Goal: Information Seeking & Learning: Find specific page/section

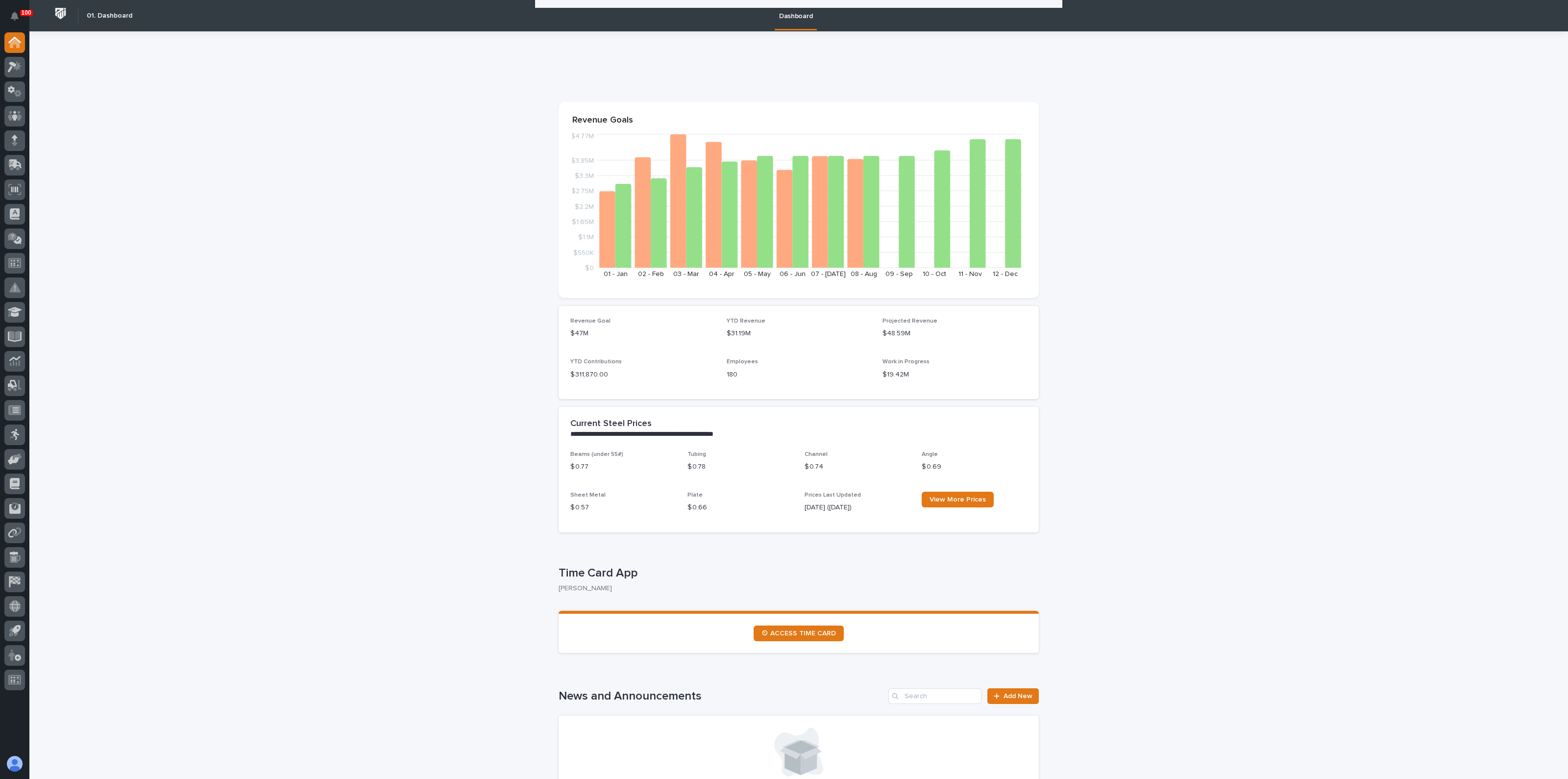
scroll to position [429, 0]
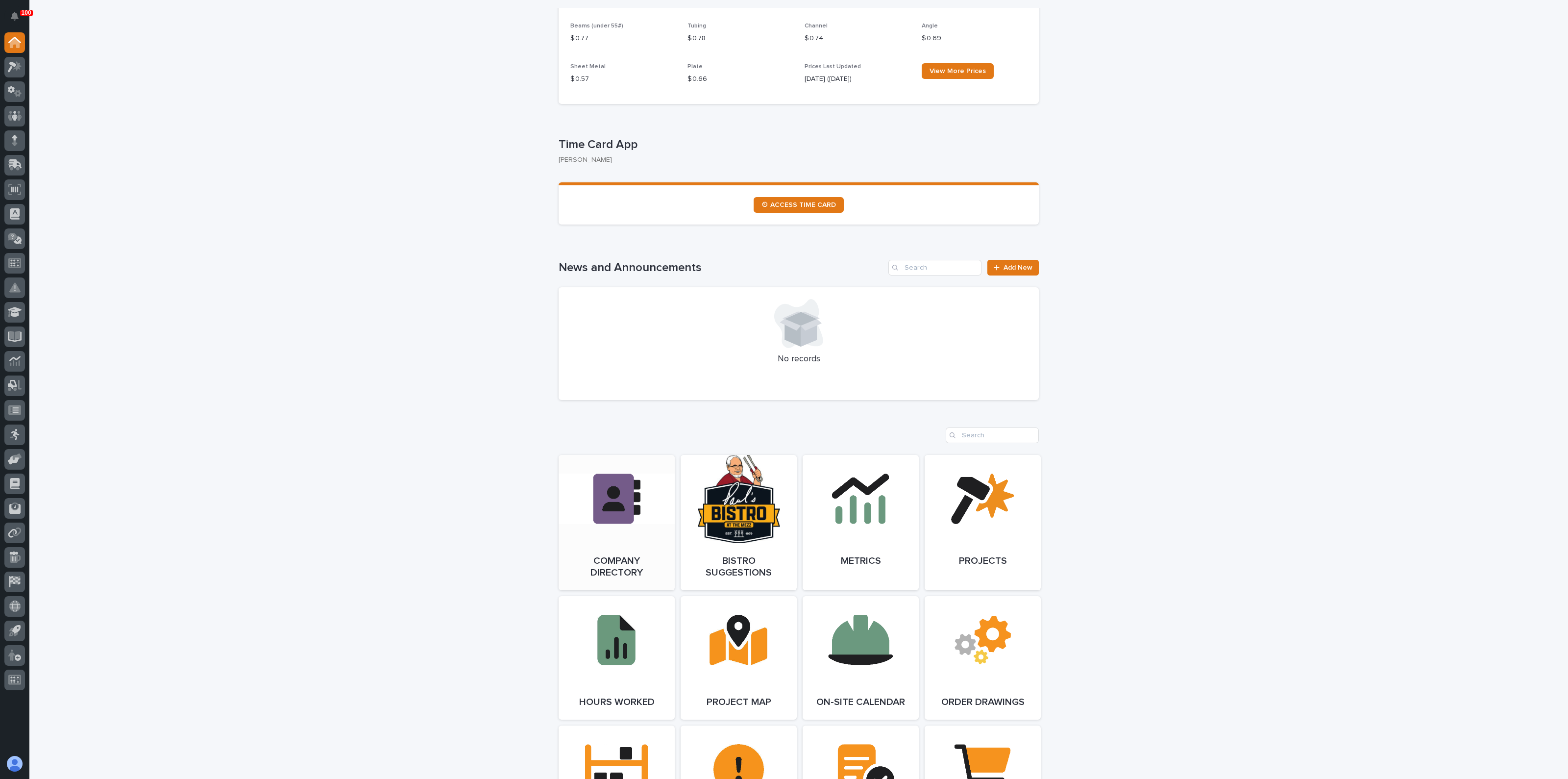
click at [603, 541] on link "Open Link" at bounding box center [617, 523] width 116 height 135
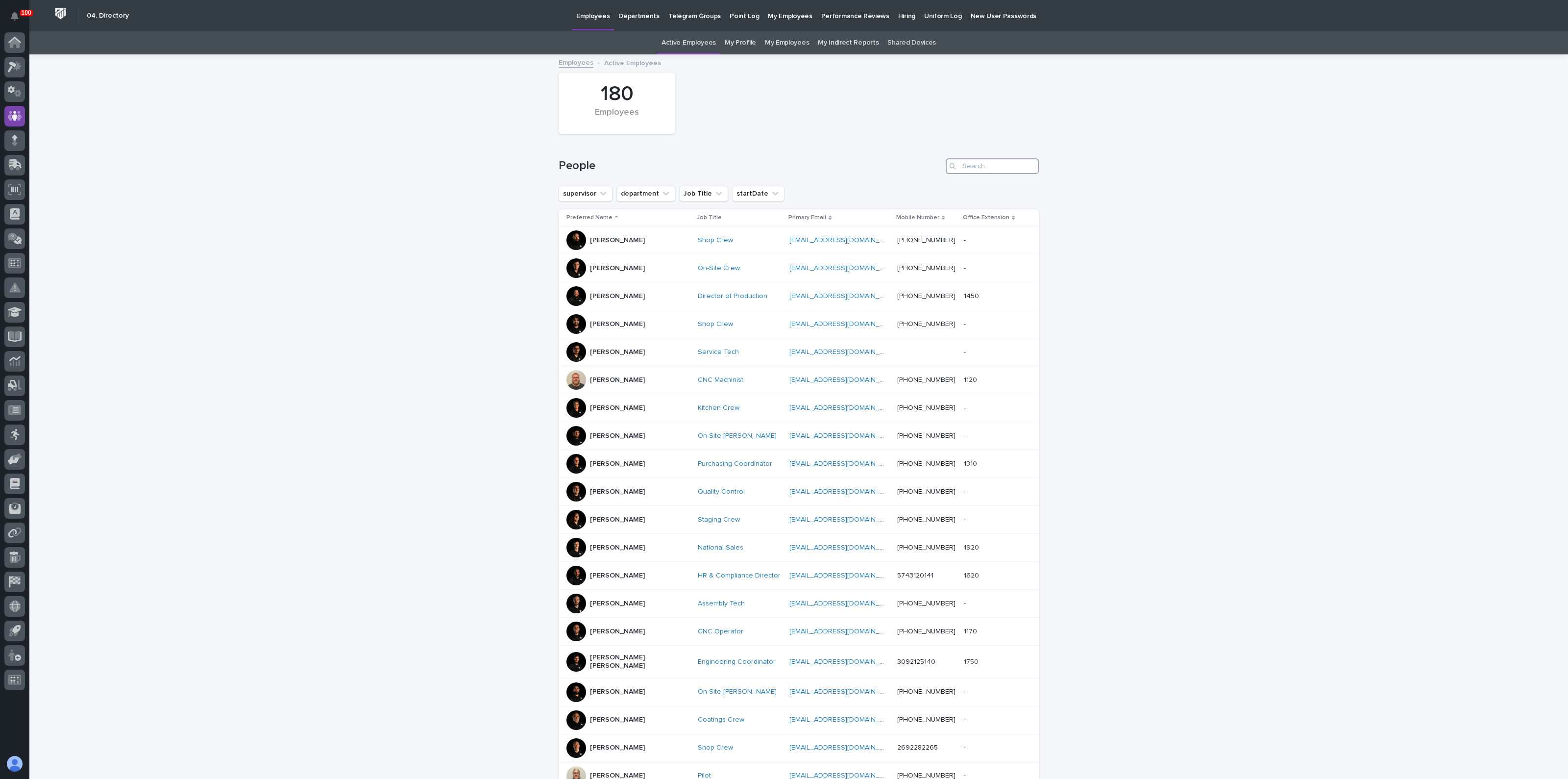
click at [975, 169] on input "Search" at bounding box center [992, 166] width 93 height 16
type input "[PERSON_NAME]"
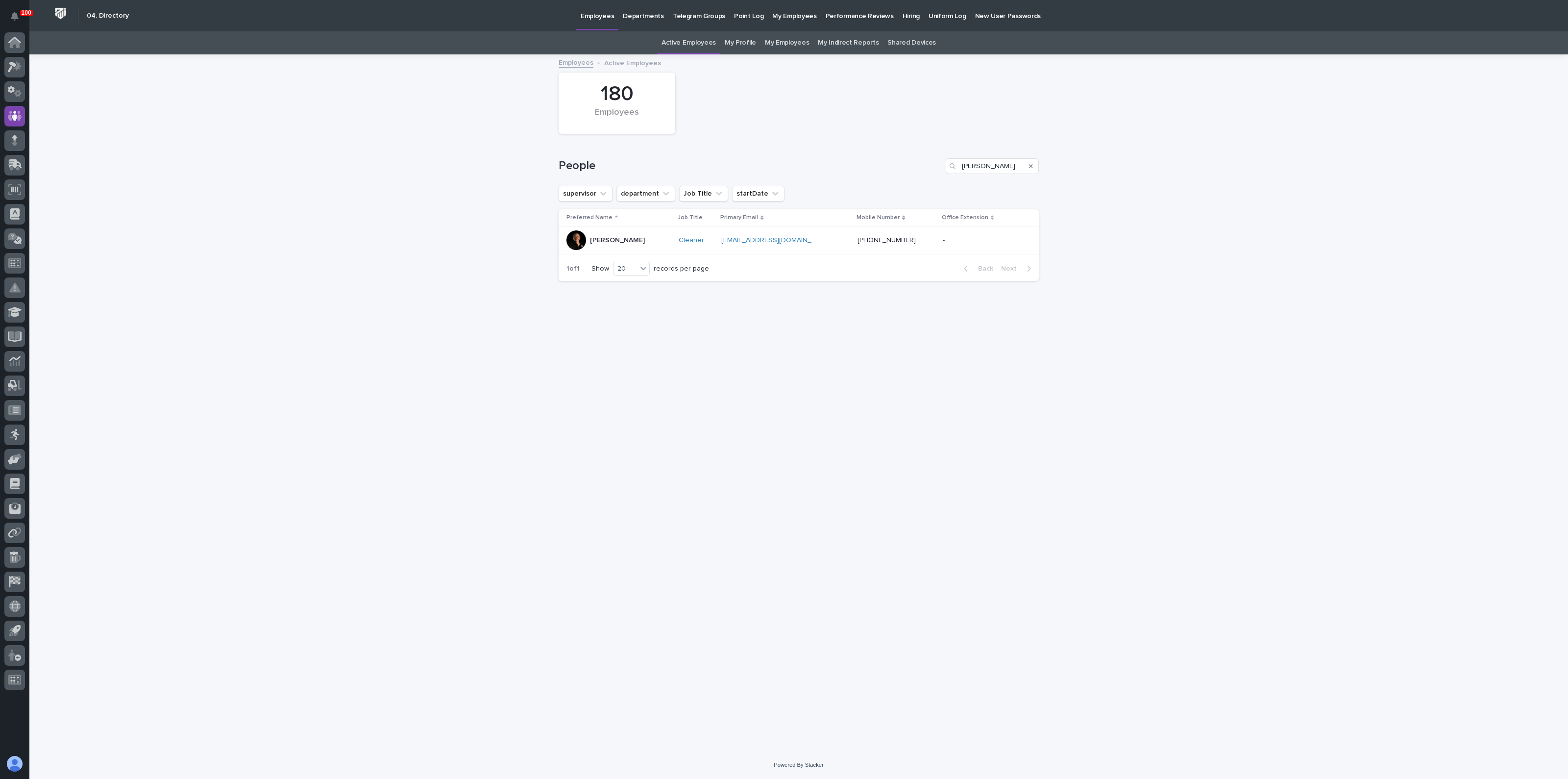
click at [620, 234] on div "[PERSON_NAME]" at bounding box center [617, 239] width 55 height 10
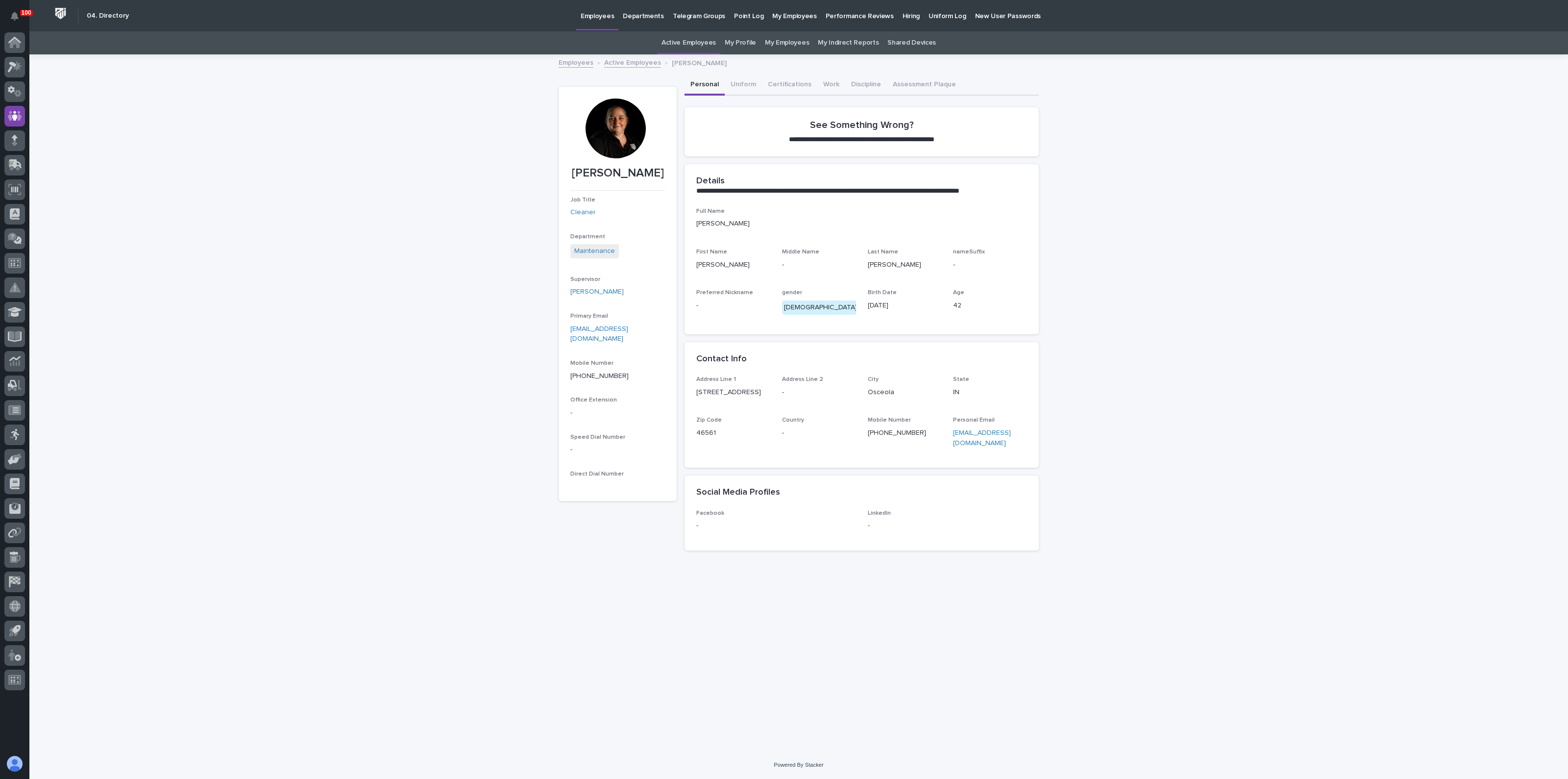
click at [903, 13] on p "Hiring" at bounding box center [911, 10] width 17 height 21
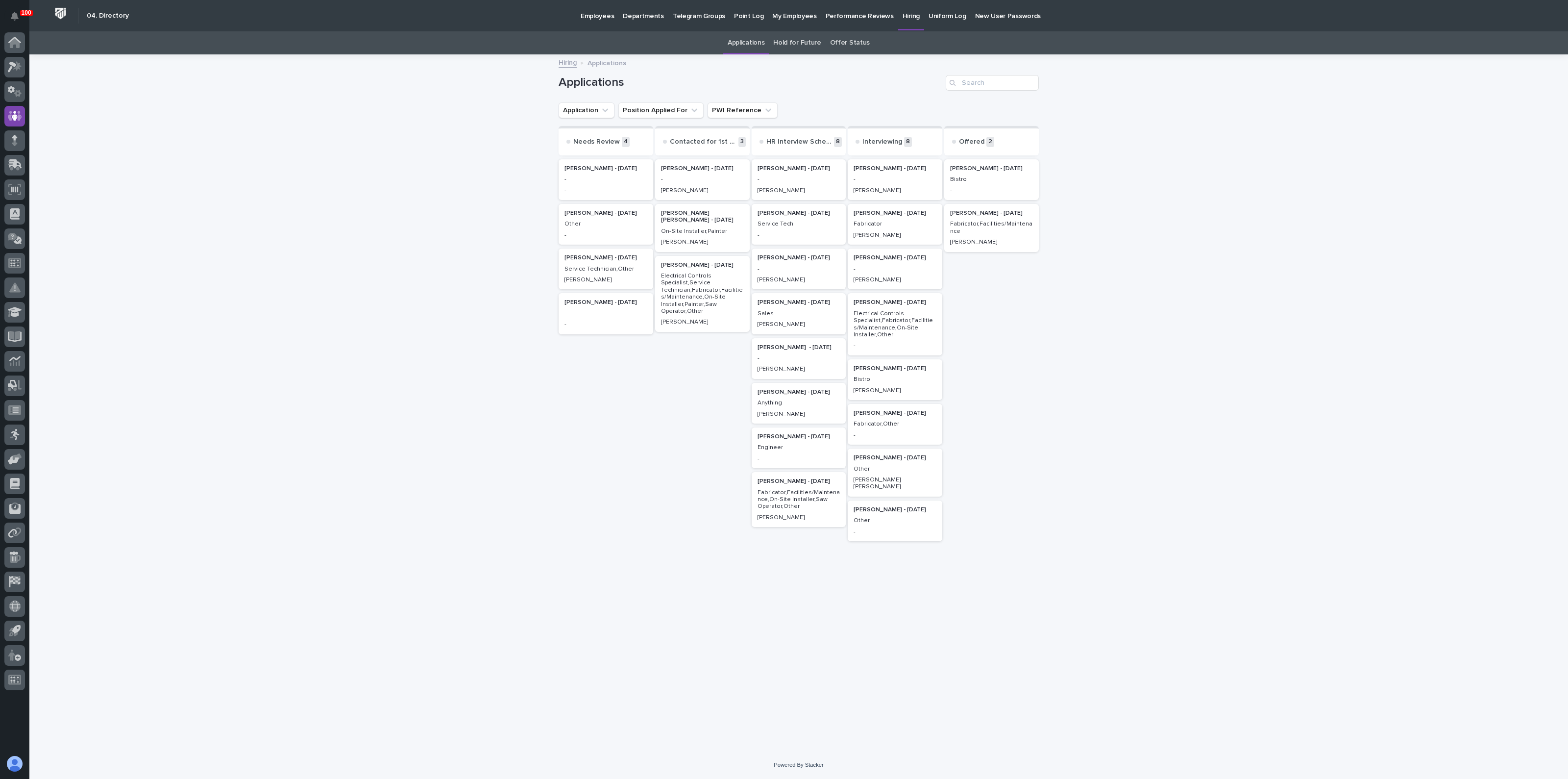
click at [982, 167] on p "[PERSON_NAME] - [DATE]" at bounding box center [992, 168] width 83 height 7
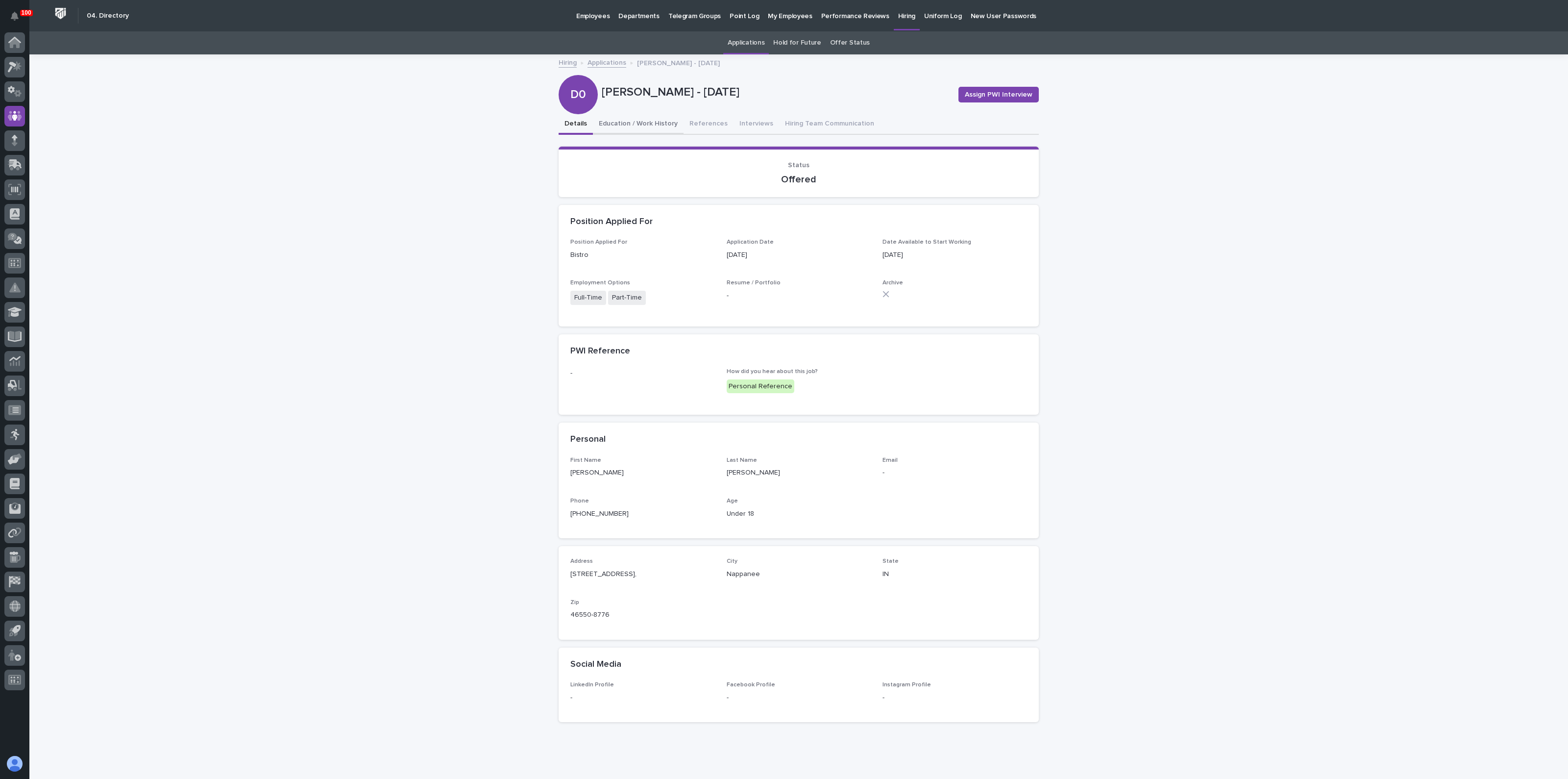
click at [652, 122] on button "Education / Work History" at bounding box center [638, 125] width 91 height 21
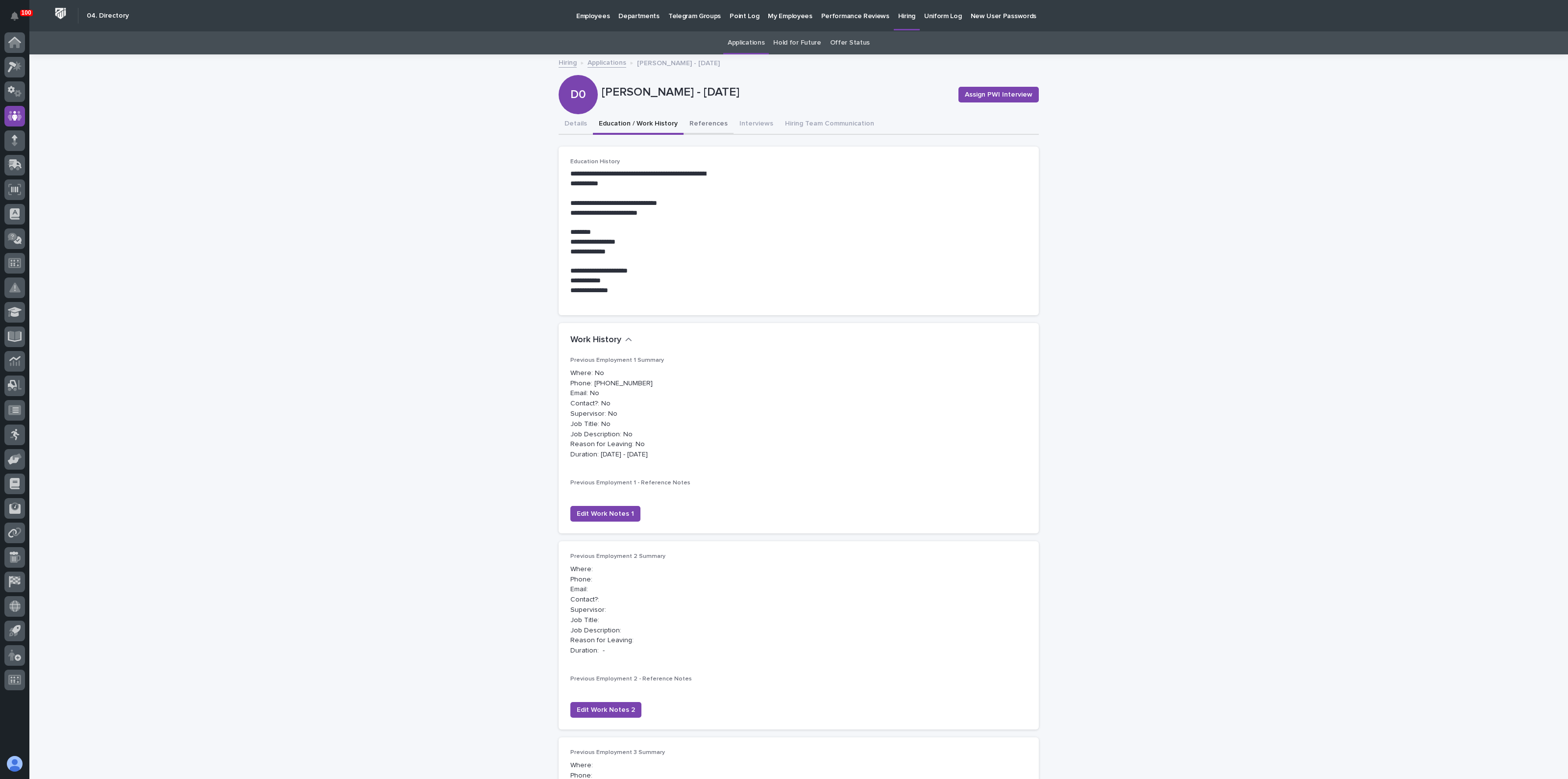
click at [690, 122] on button "References" at bounding box center [709, 125] width 50 height 21
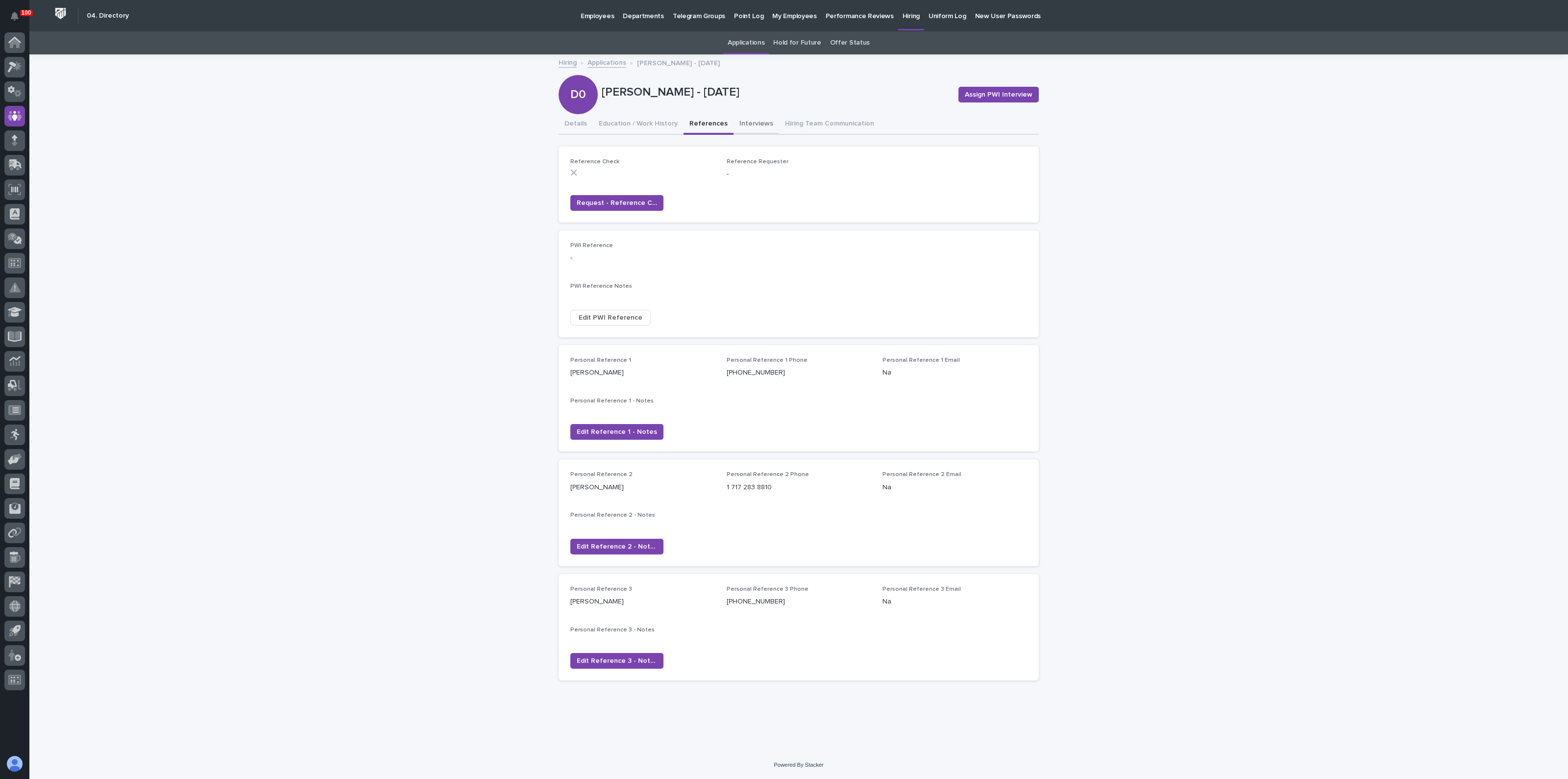
click at [754, 126] on button "Interviews" at bounding box center [756, 125] width 46 height 21
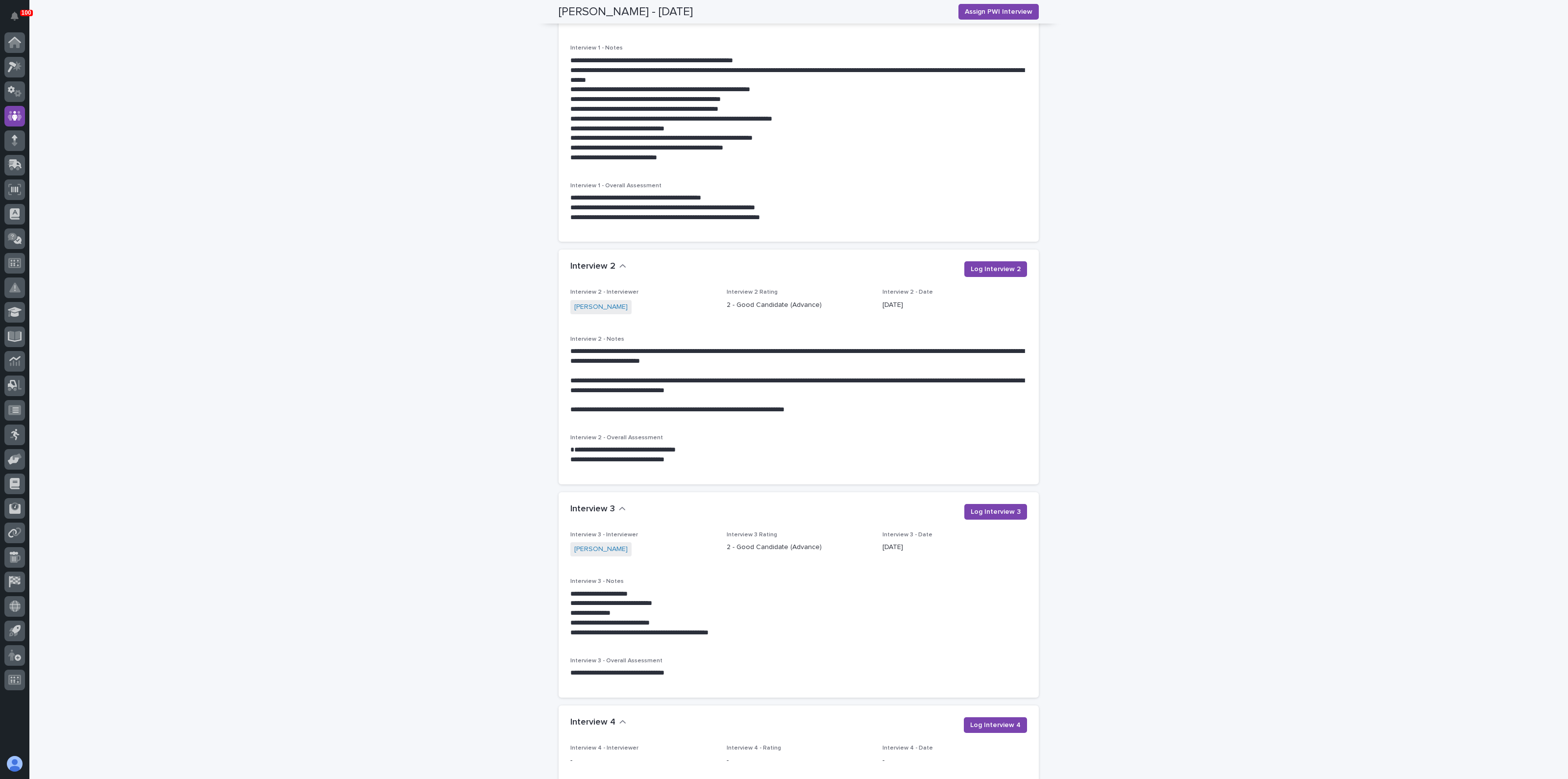
scroll to position [1132, 0]
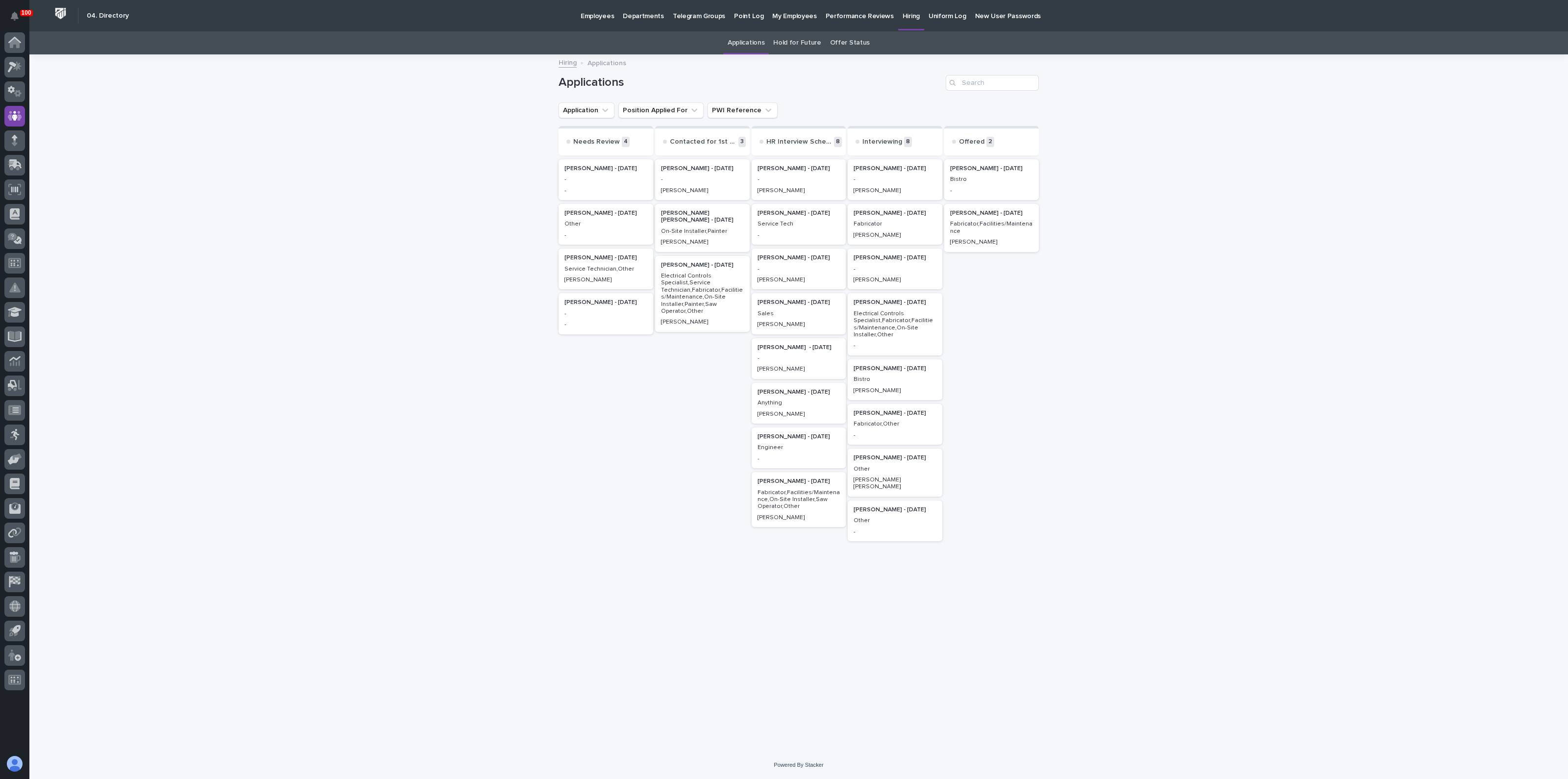
click at [962, 214] on p "[PERSON_NAME] - [DATE]" at bounding box center [992, 213] width 83 height 7
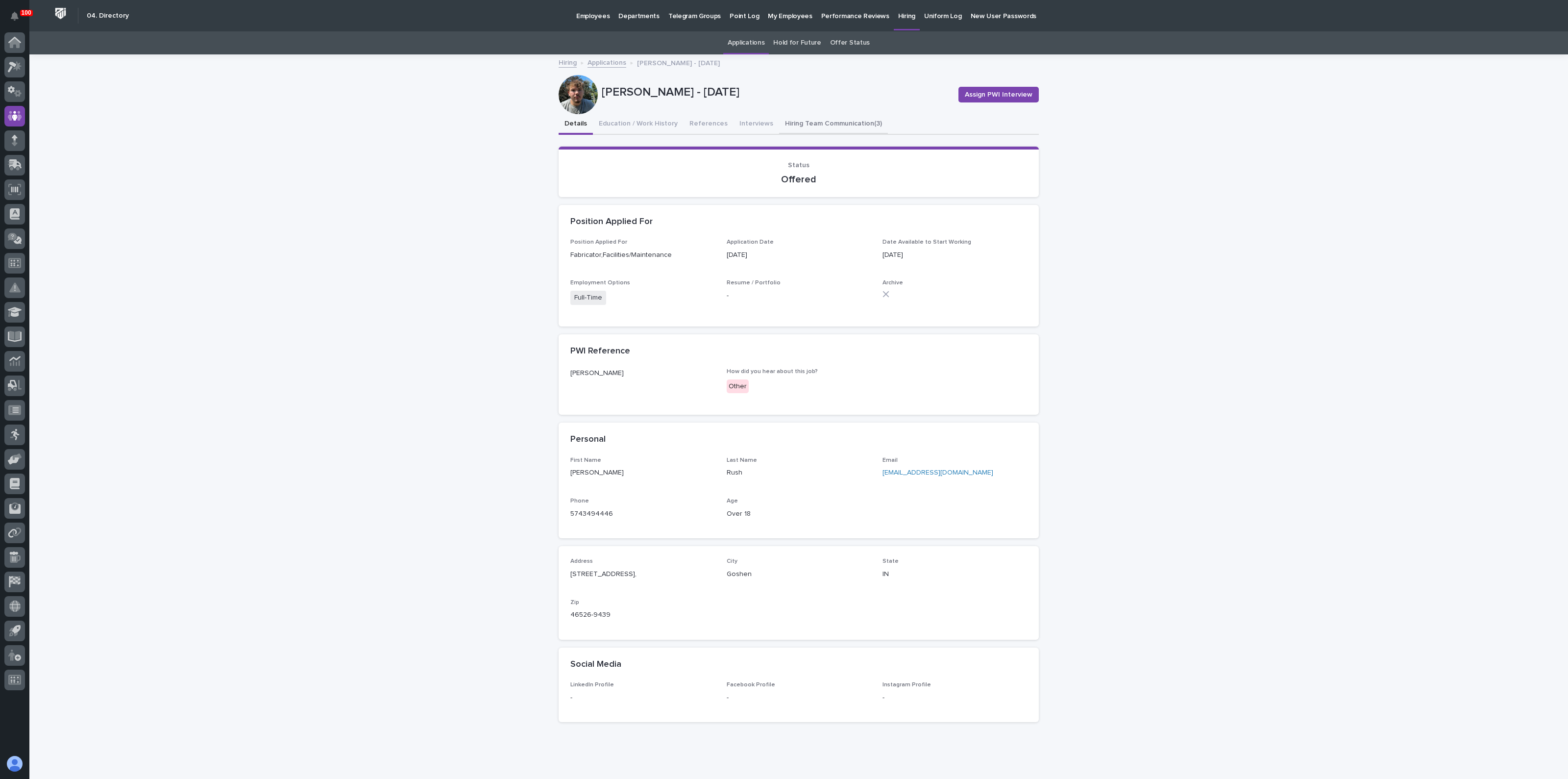
click at [824, 121] on button "Hiring Team Communication (3)" at bounding box center [833, 125] width 109 height 21
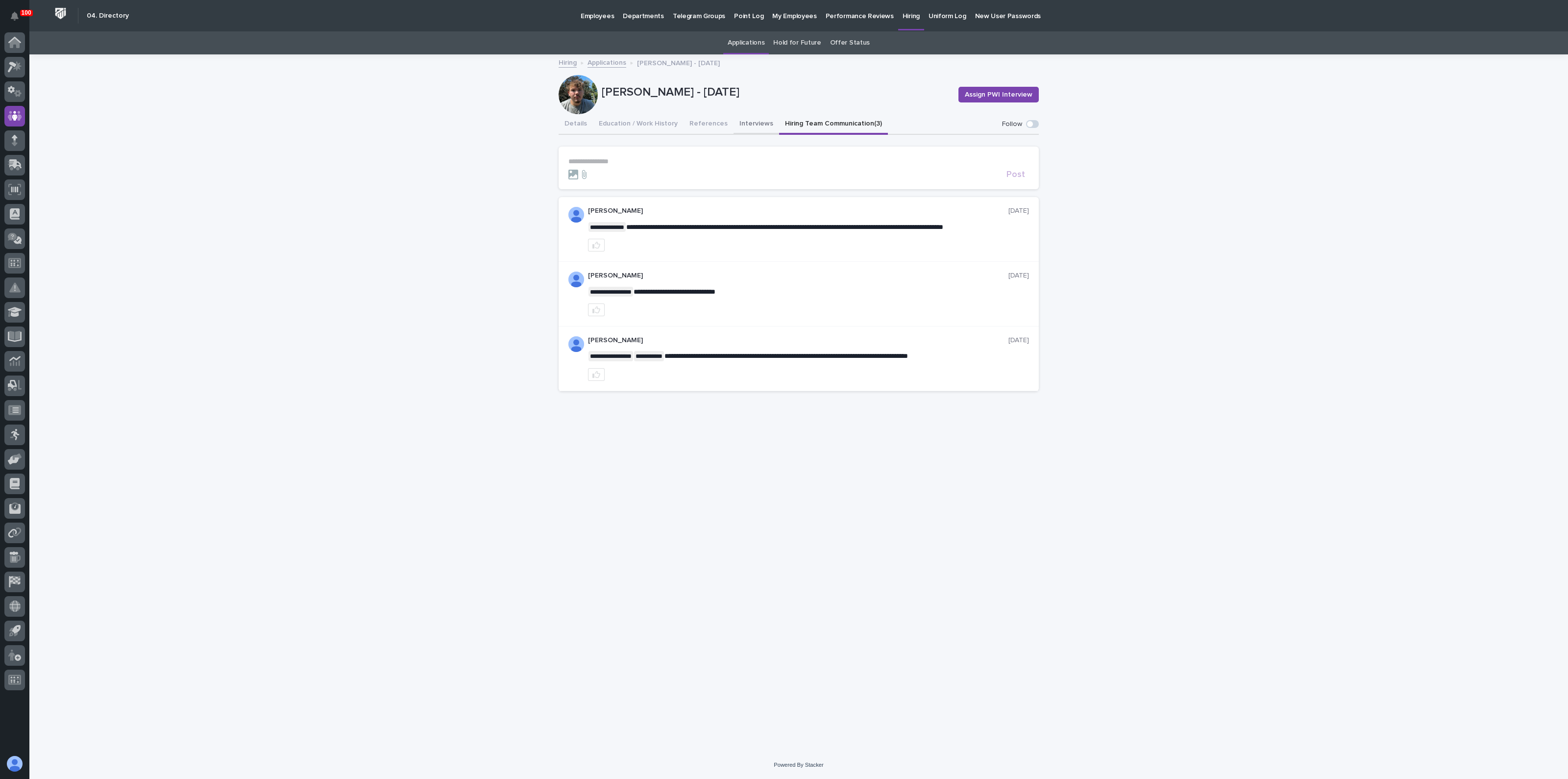
click at [738, 121] on button "Interviews" at bounding box center [756, 125] width 46 height 21
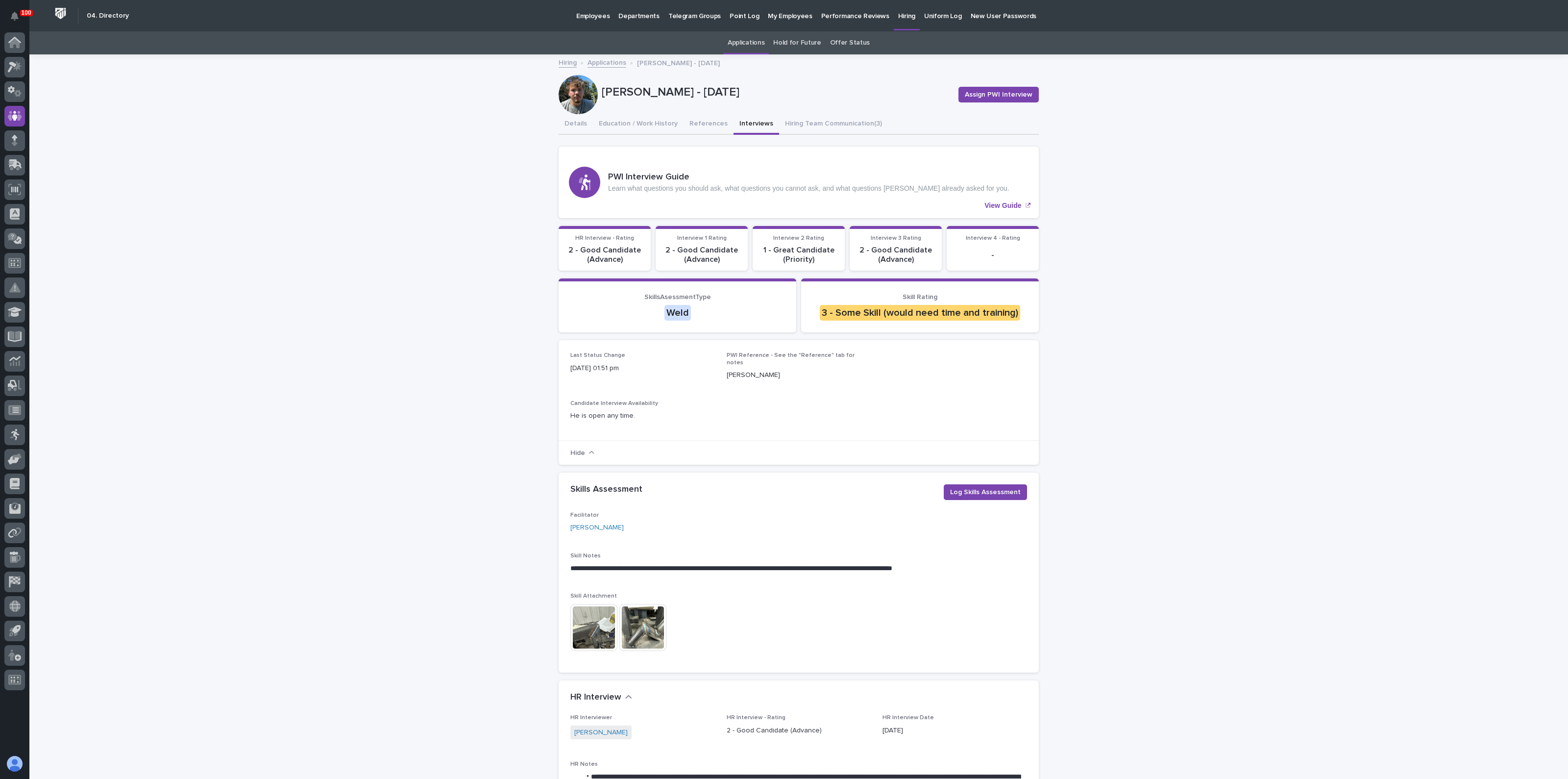
click at [586, 622] on img at bounding box center [593, 627] width 47 height 47
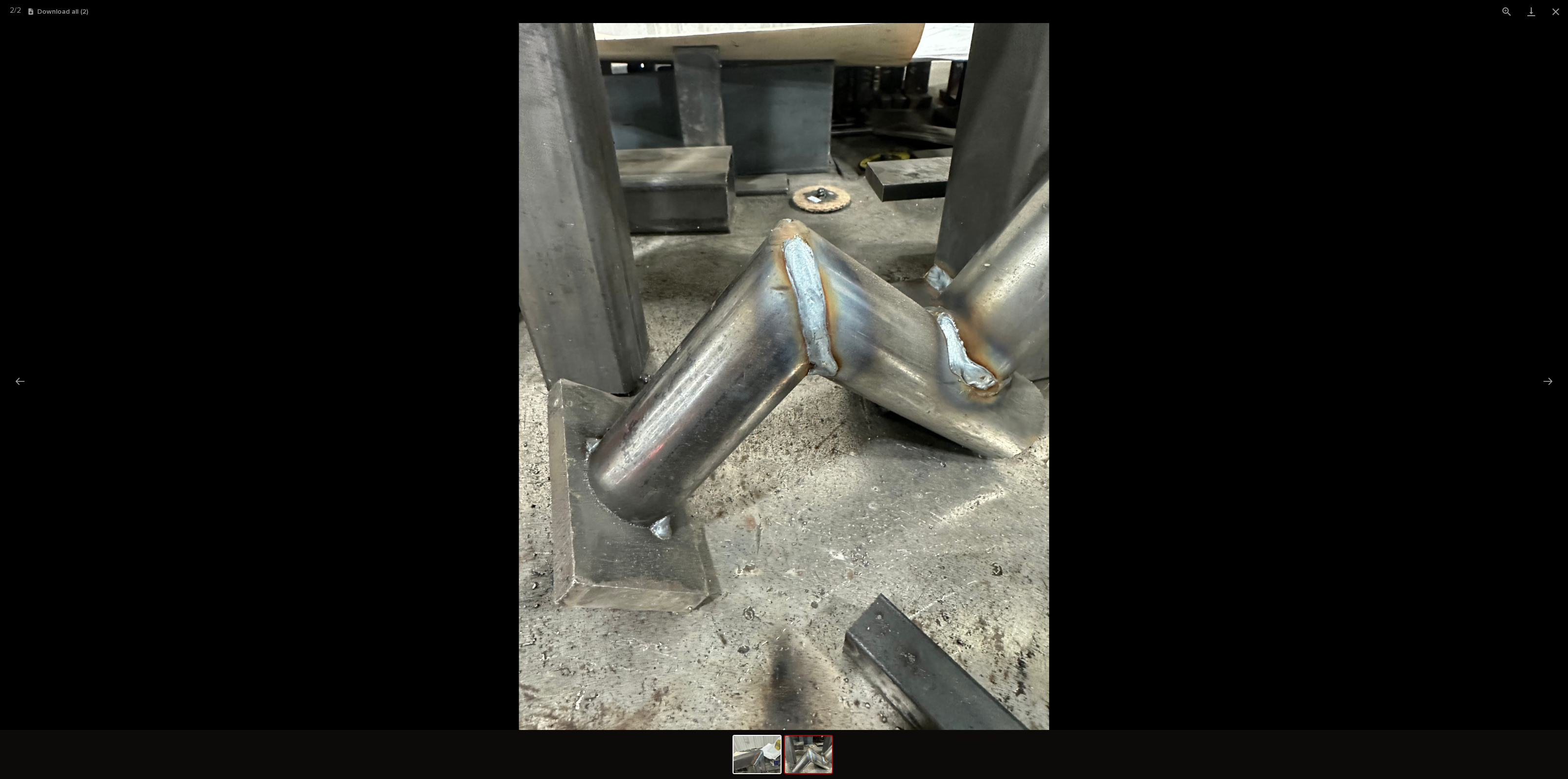
click at [387, 453] on picture at bounding box center [784, 376] width 1568 height 707
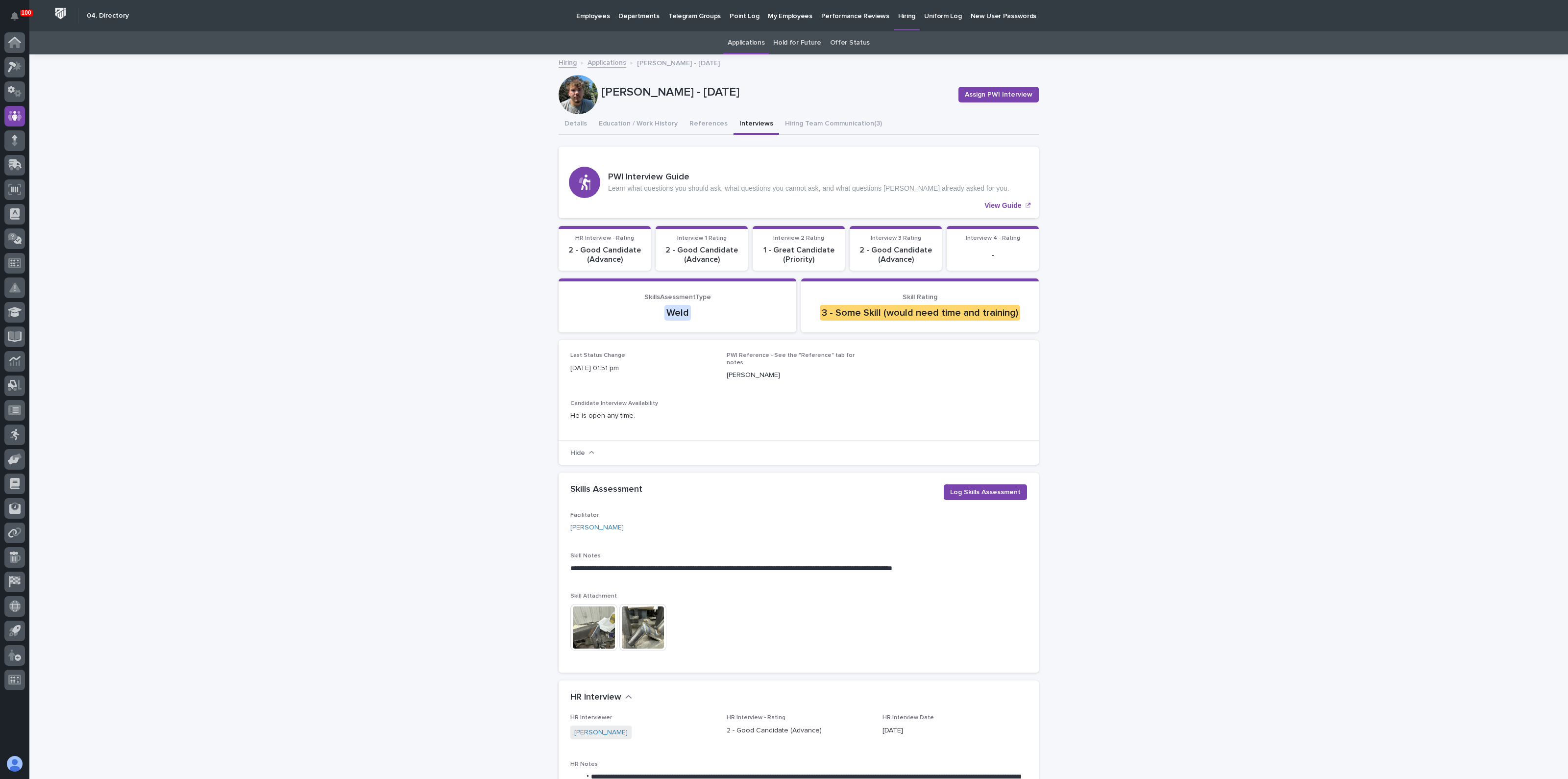
drag, startPoint x: 387, startPoint y: 436, endPoint x: 391, endPoint y: 432, distance: 5.7
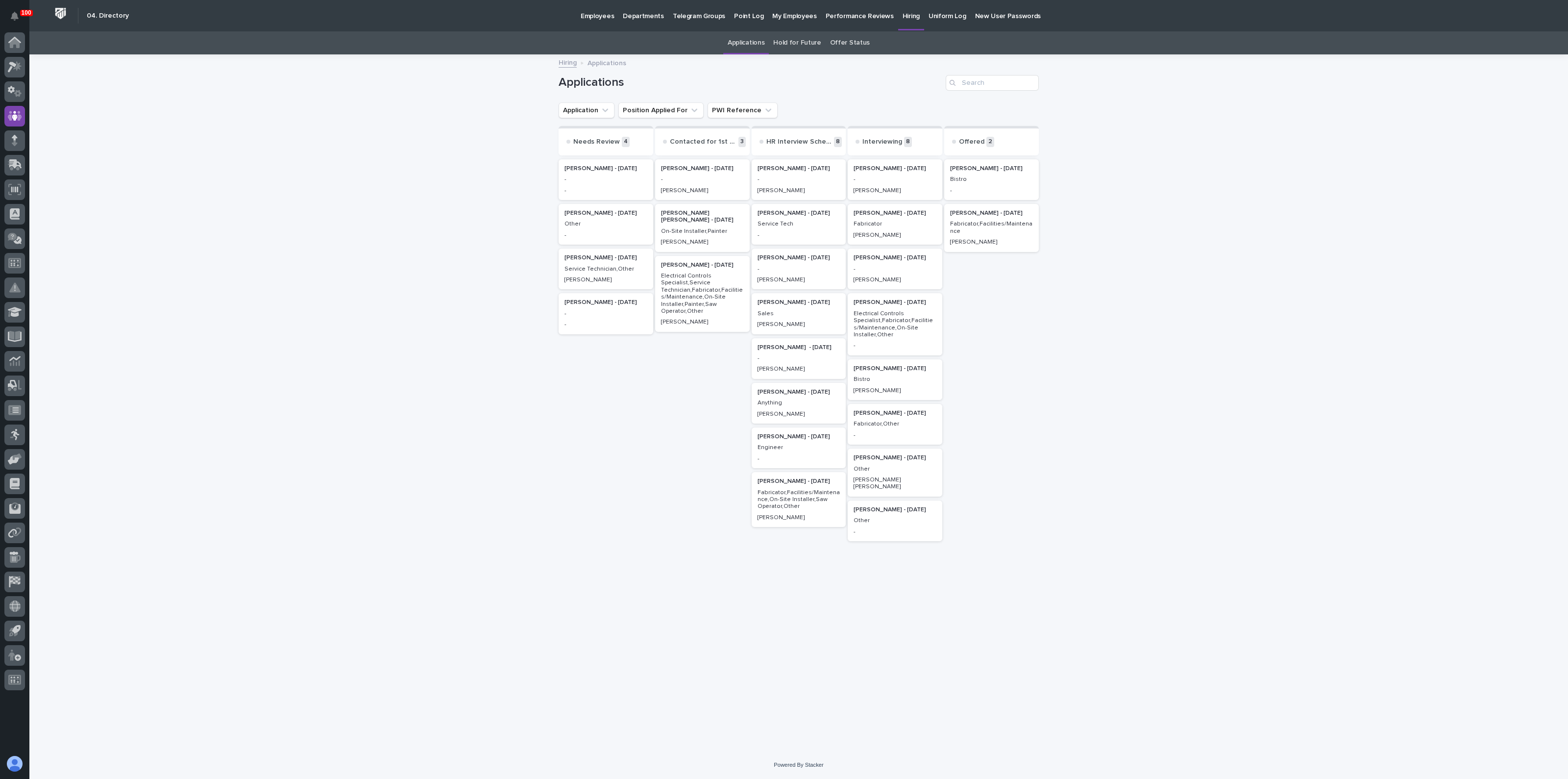
click at [880, 368] on p "[PERSON_NAME] - [DATE]" at bounding box center [895, 368] width 83 height 7
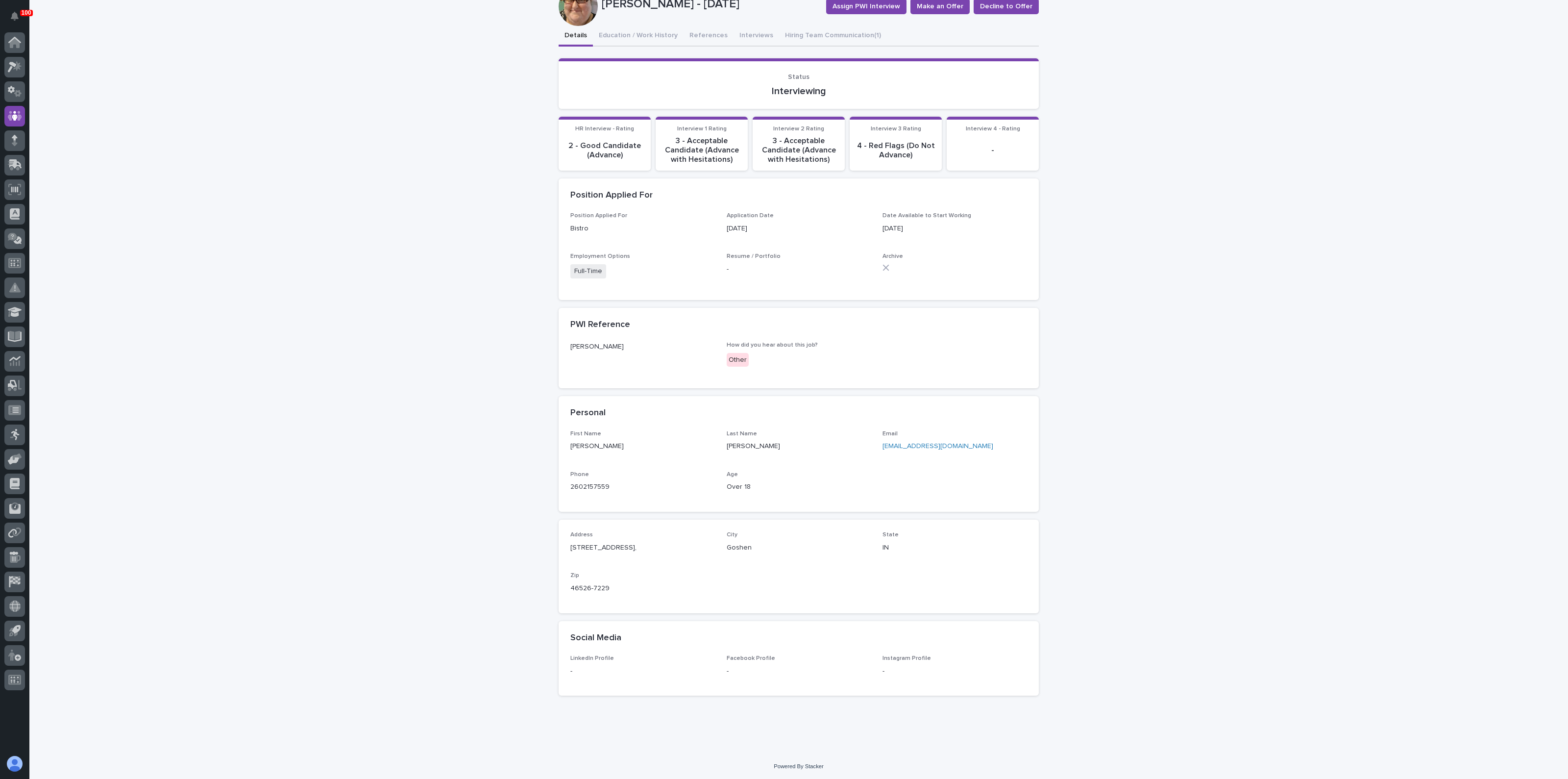
scroll to position [89, 0]
click at [752, 34] on div "Details Education / Work History References Interviews Hiring Team Communicatio…" at bounding box center [799, 364] width 480 height 678
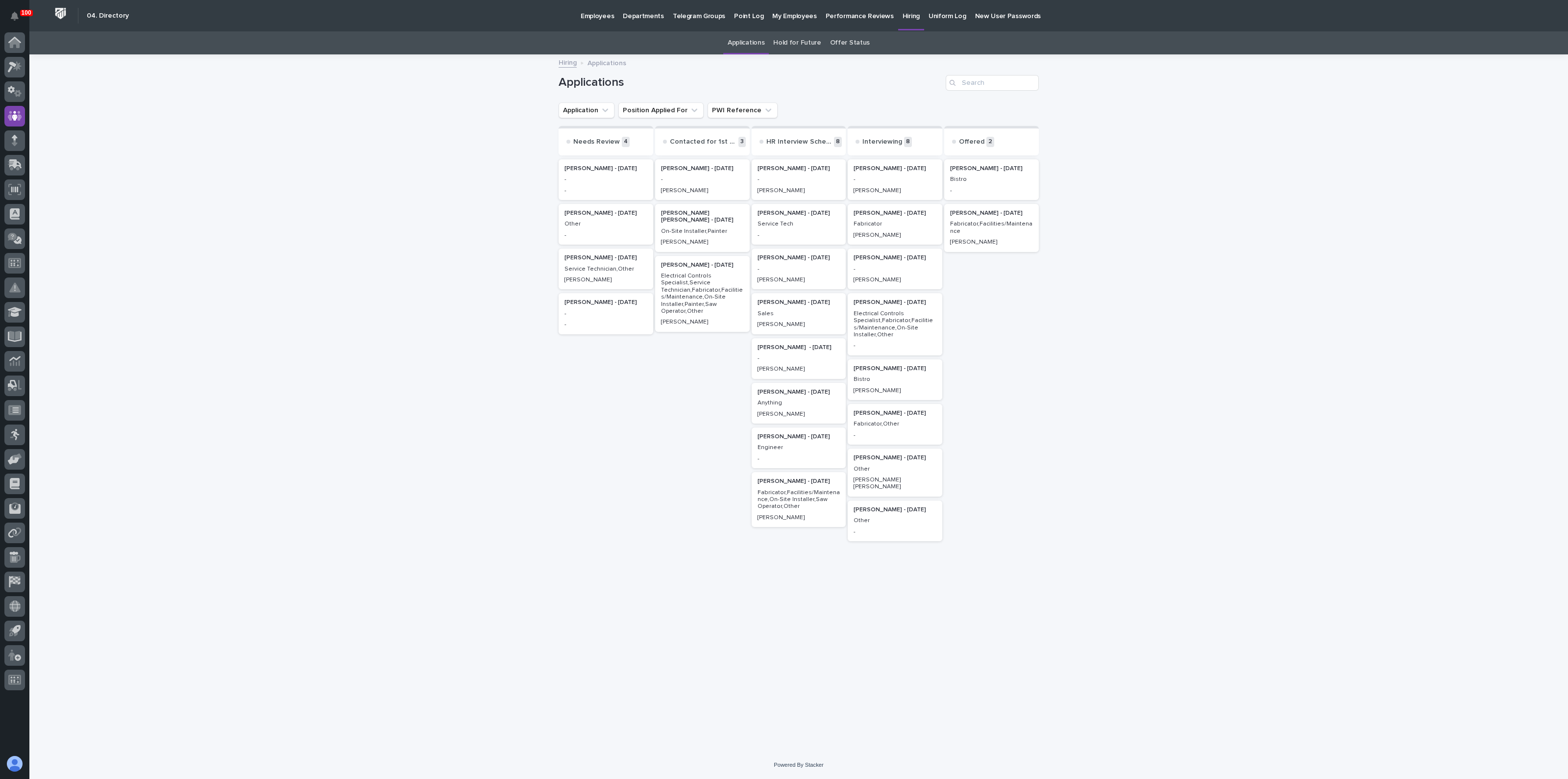
click at [877, 455] on p "[PERSON_NAME] - [DATE]" at bounding box center [895, 457] width 83 height 7
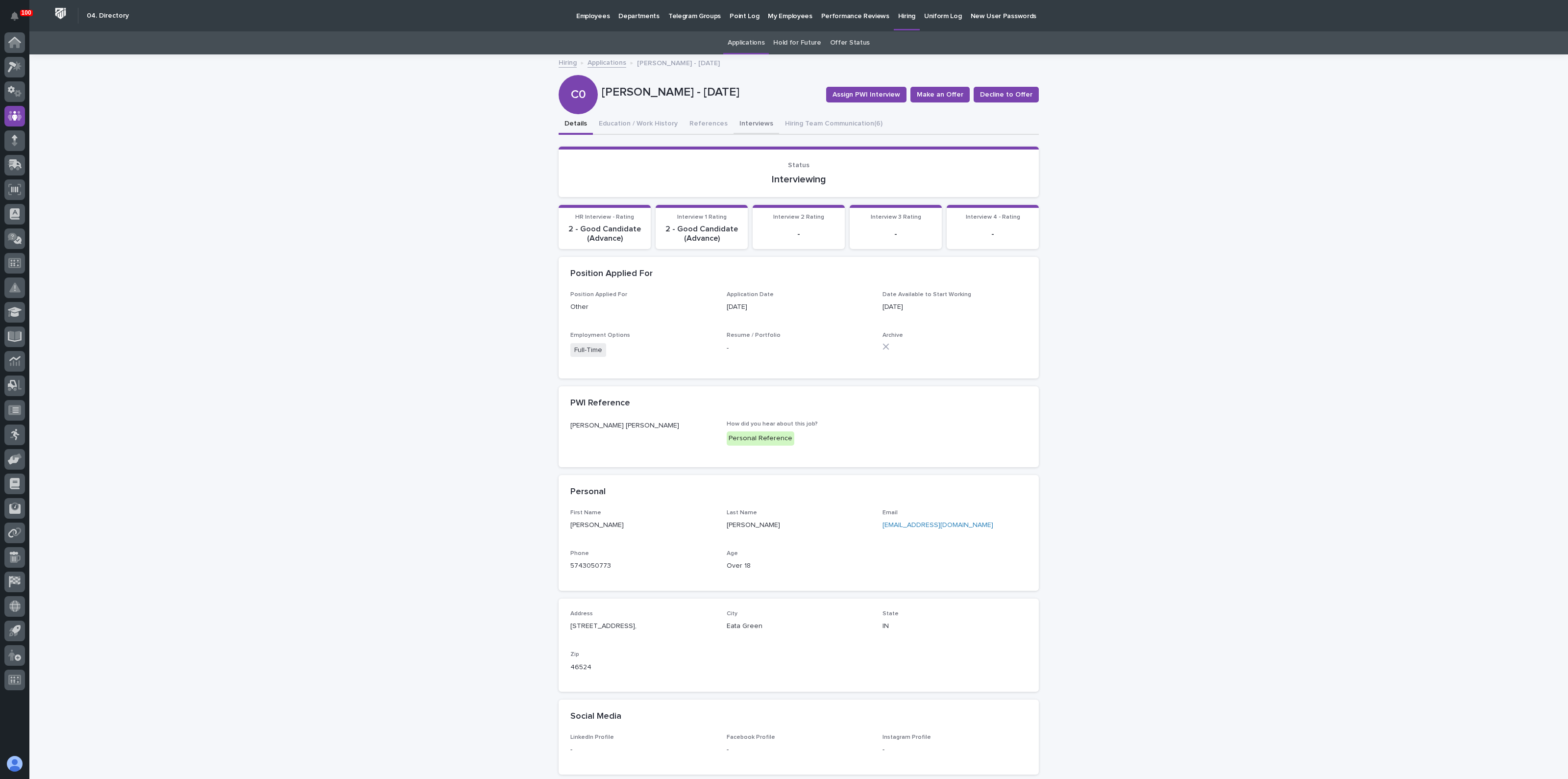
click at [733, 122] on button "Interviews" at bounding box center [756, 125] width 46 height 21
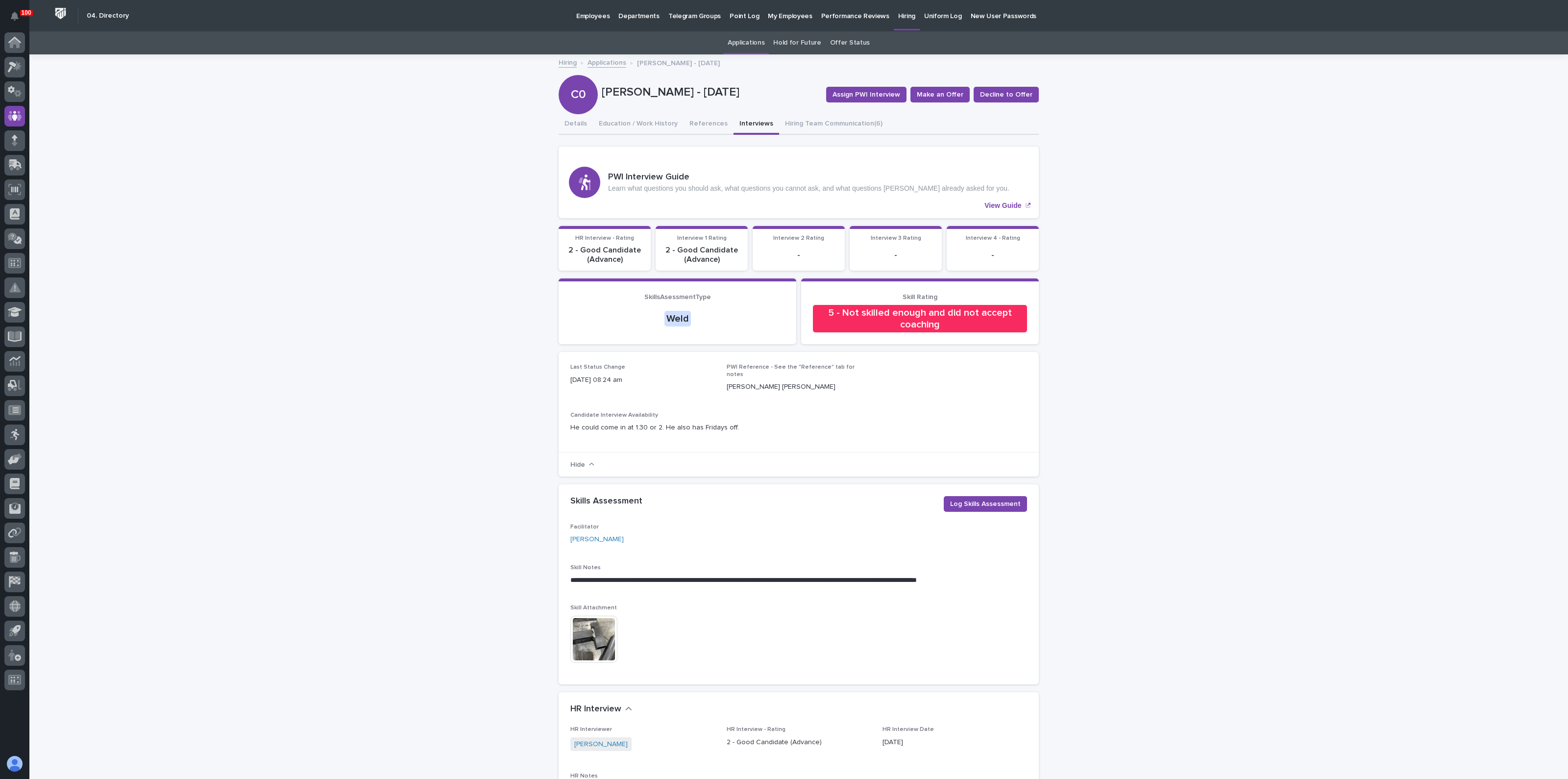
click at [600, 627] on img at bounding box center [593, 639] width 47 height 47
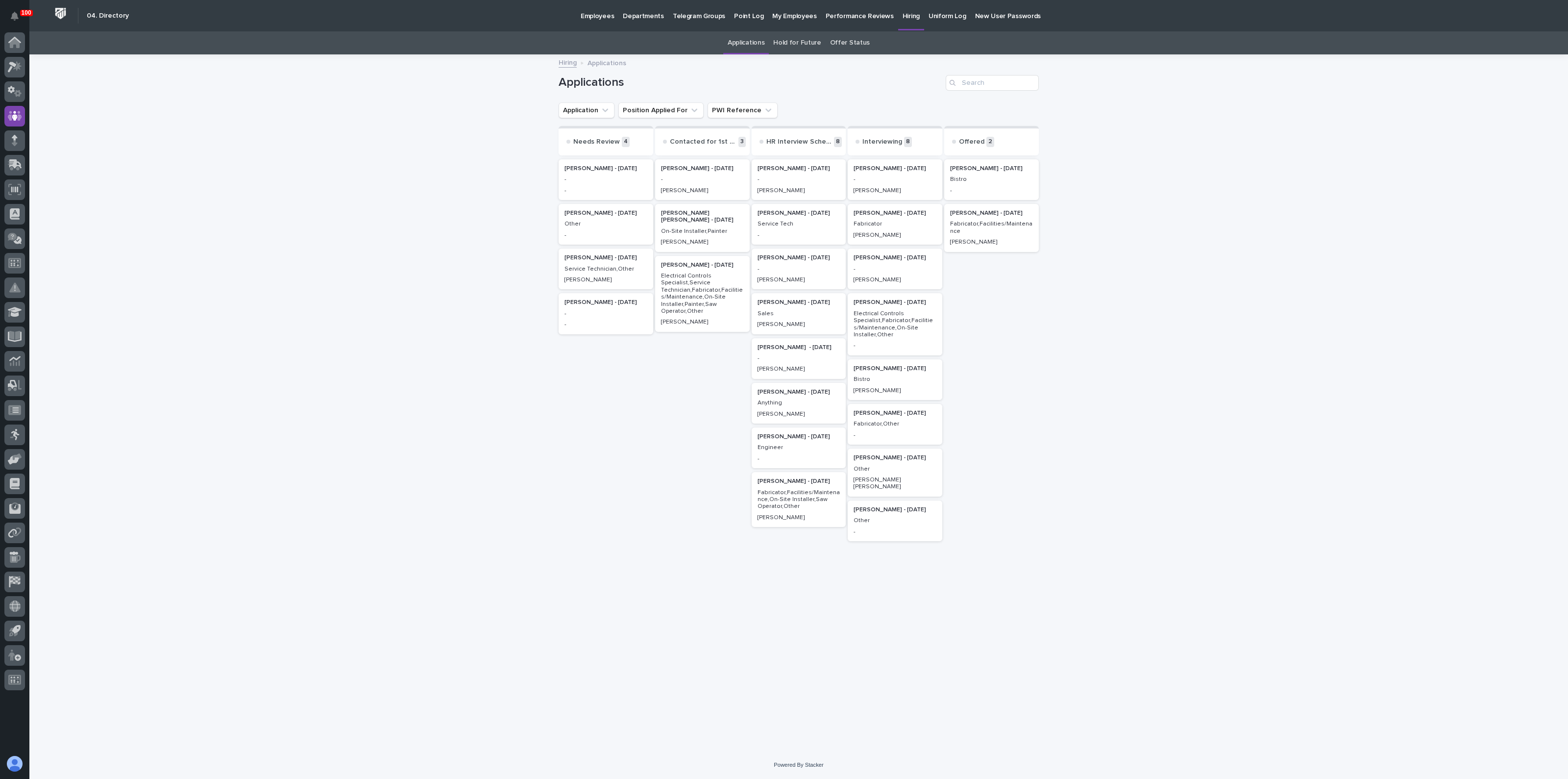
click at [777, 393] on p "[PERSON_NAME] - [DATE]" at bounding box center [799, 392] width 83 height 7
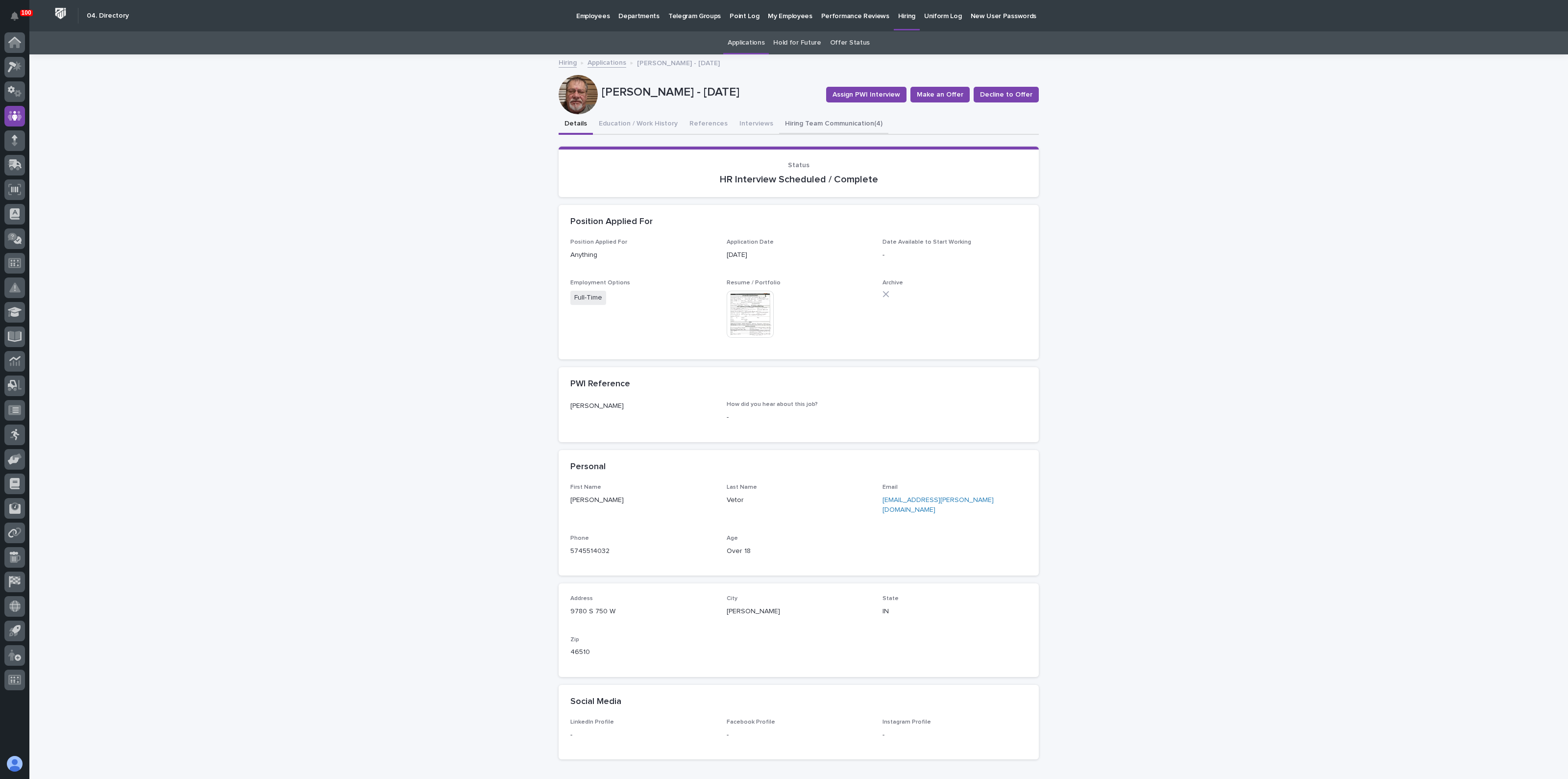
click at [789, 128] on button "Hiring Team Communication (4)" at bounding box center [834, 125] width 110 height 21
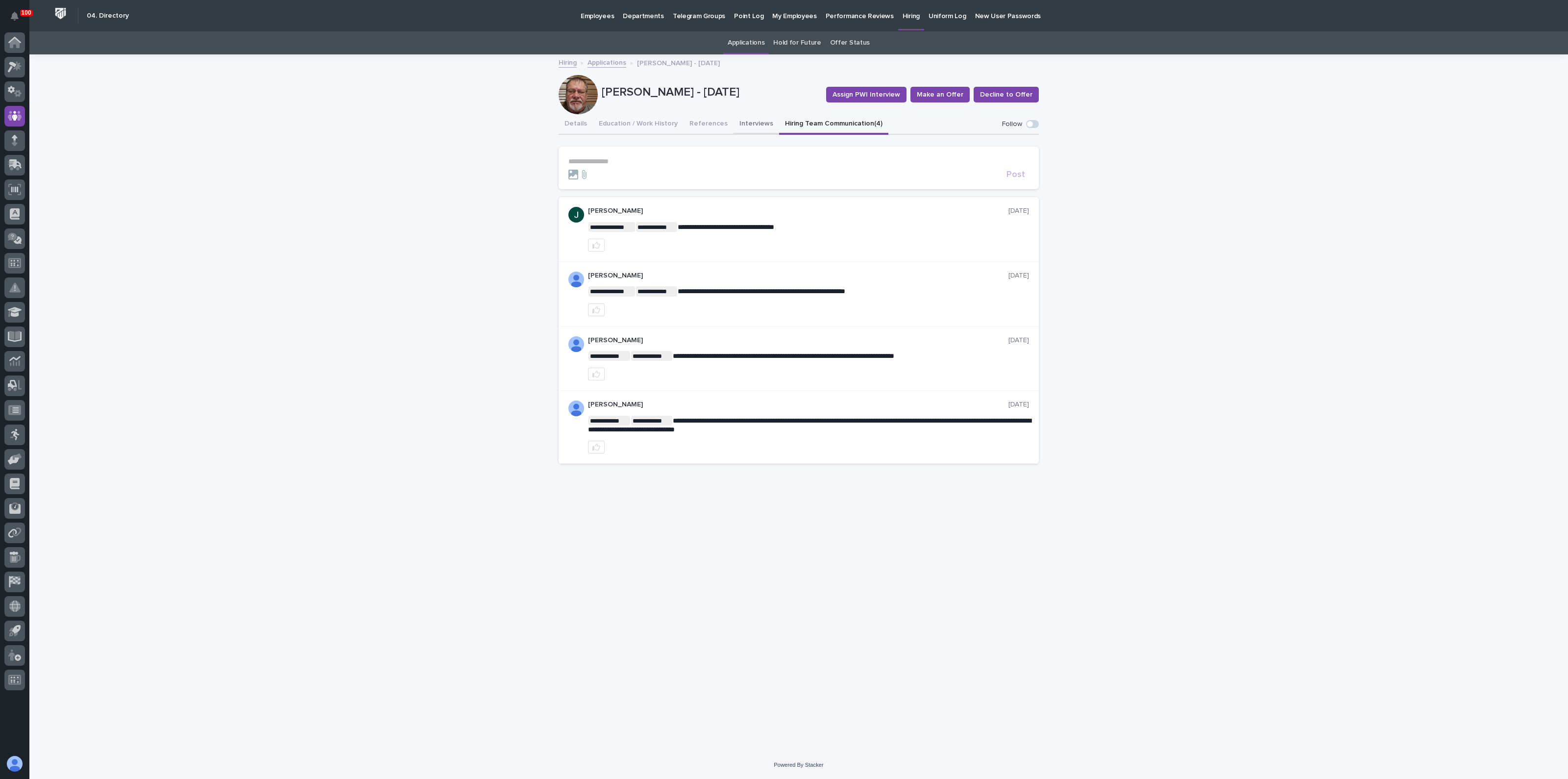
click at [744, 122] on button "Interviews" at bounding box center [756, 125] width 46 height 21
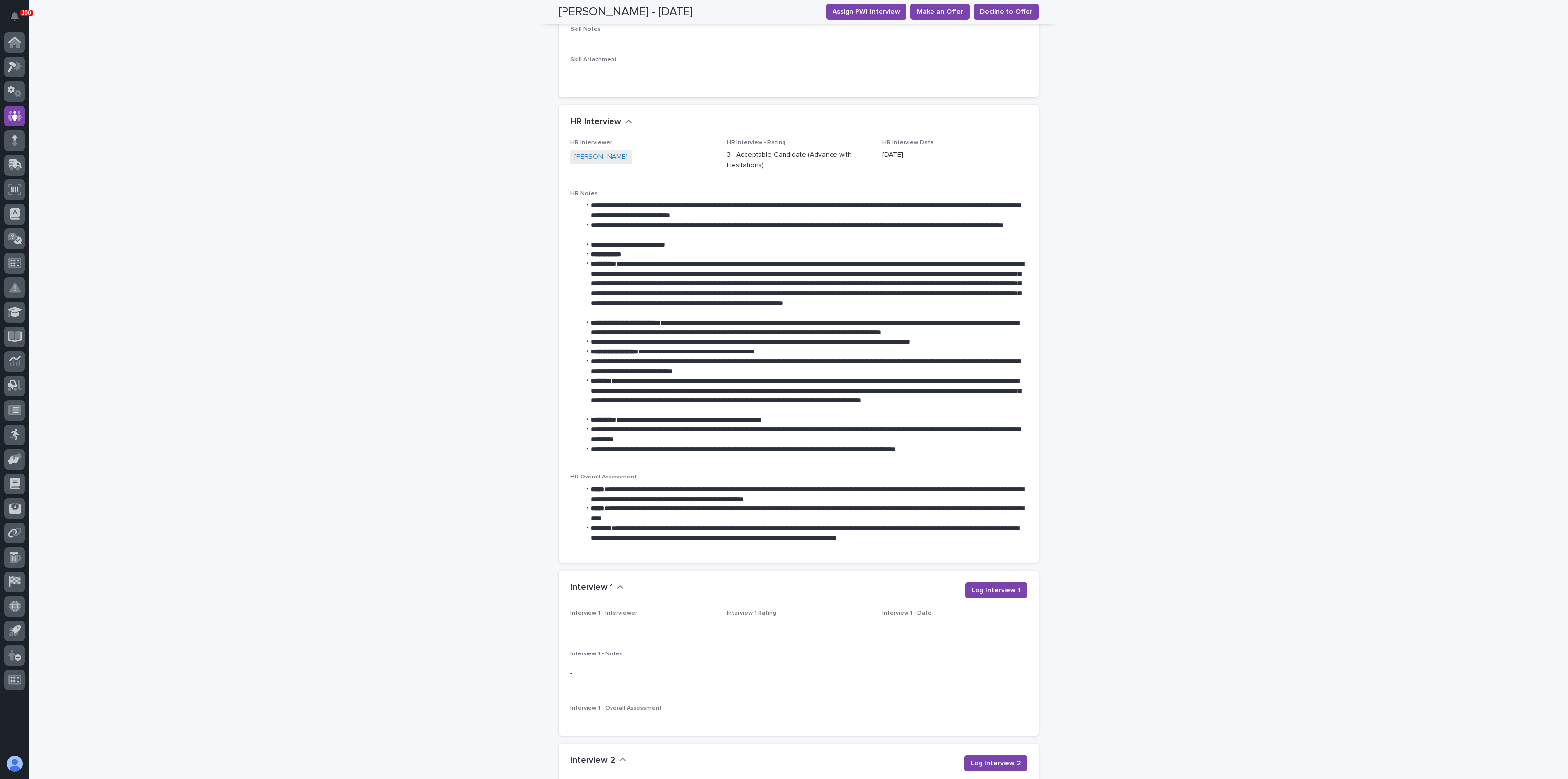
scroll to position [552, 0]
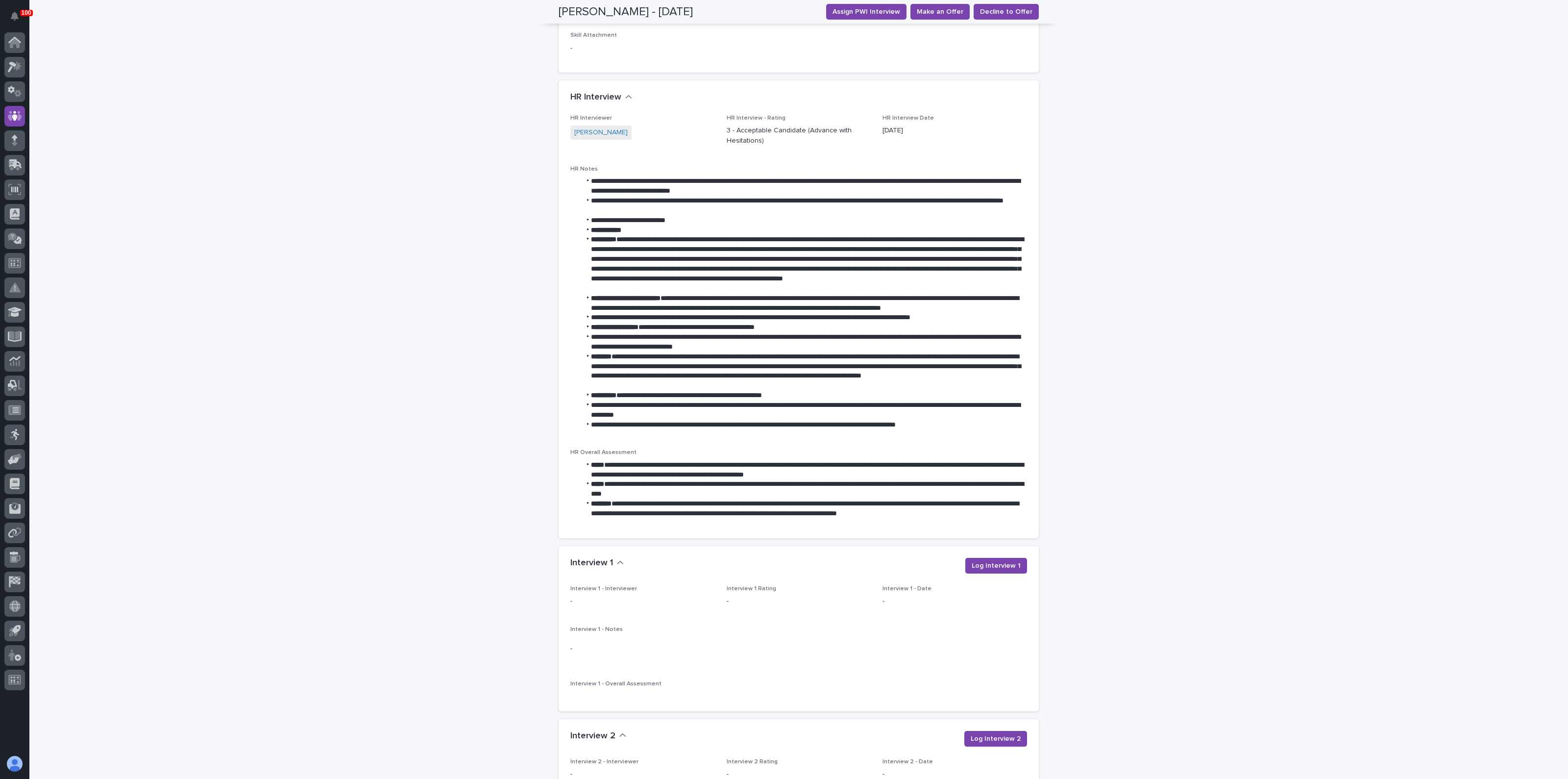
drag, startPoint x: 735, startPoint y: 457, endPoint x: 735, endPoint y: 449, distance: 8.0
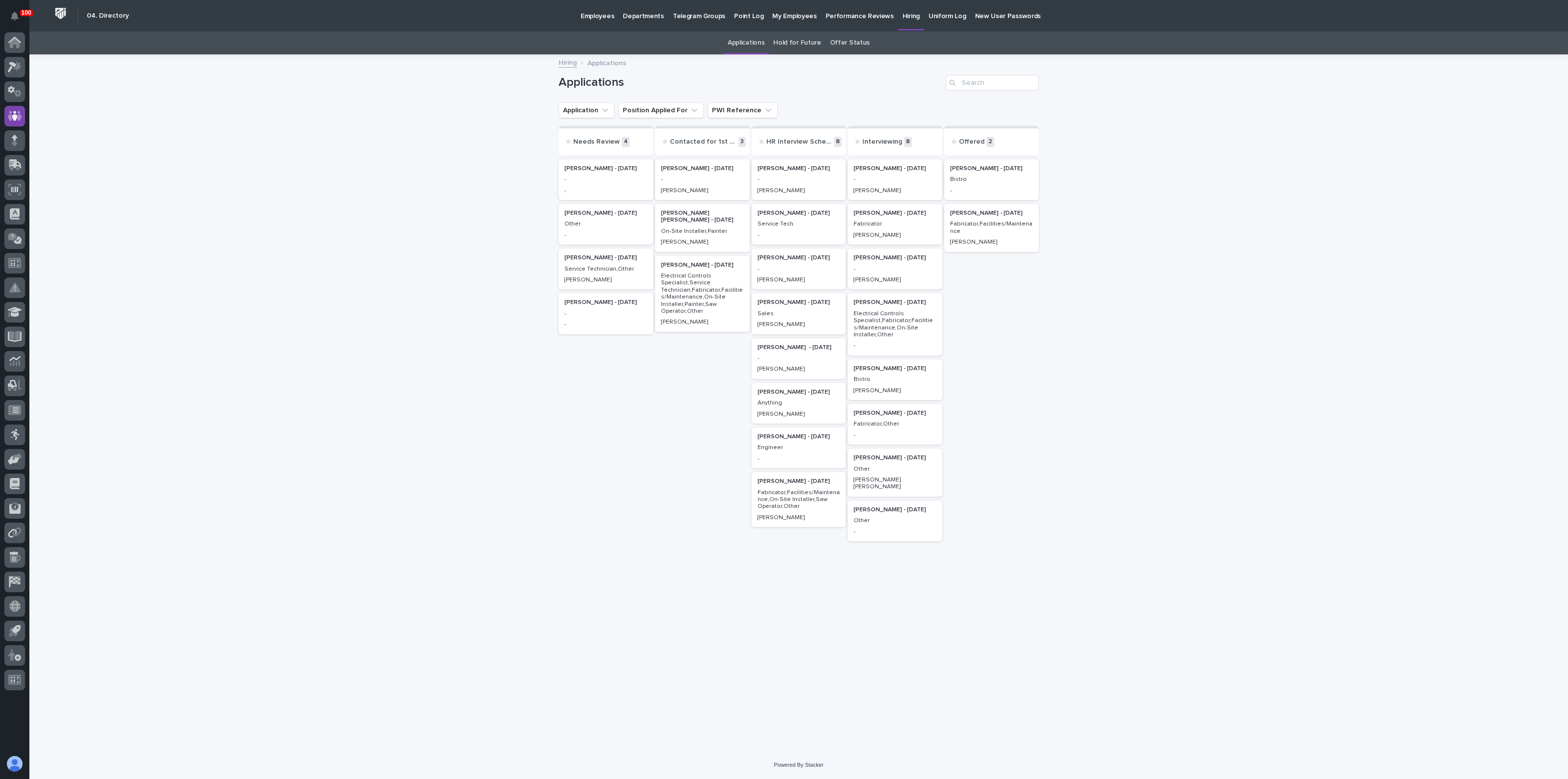
click at [590, 217] on h2 "[PERSON_NAME] - [DATE]" at bounding box center [606, 213] width 89 height 13
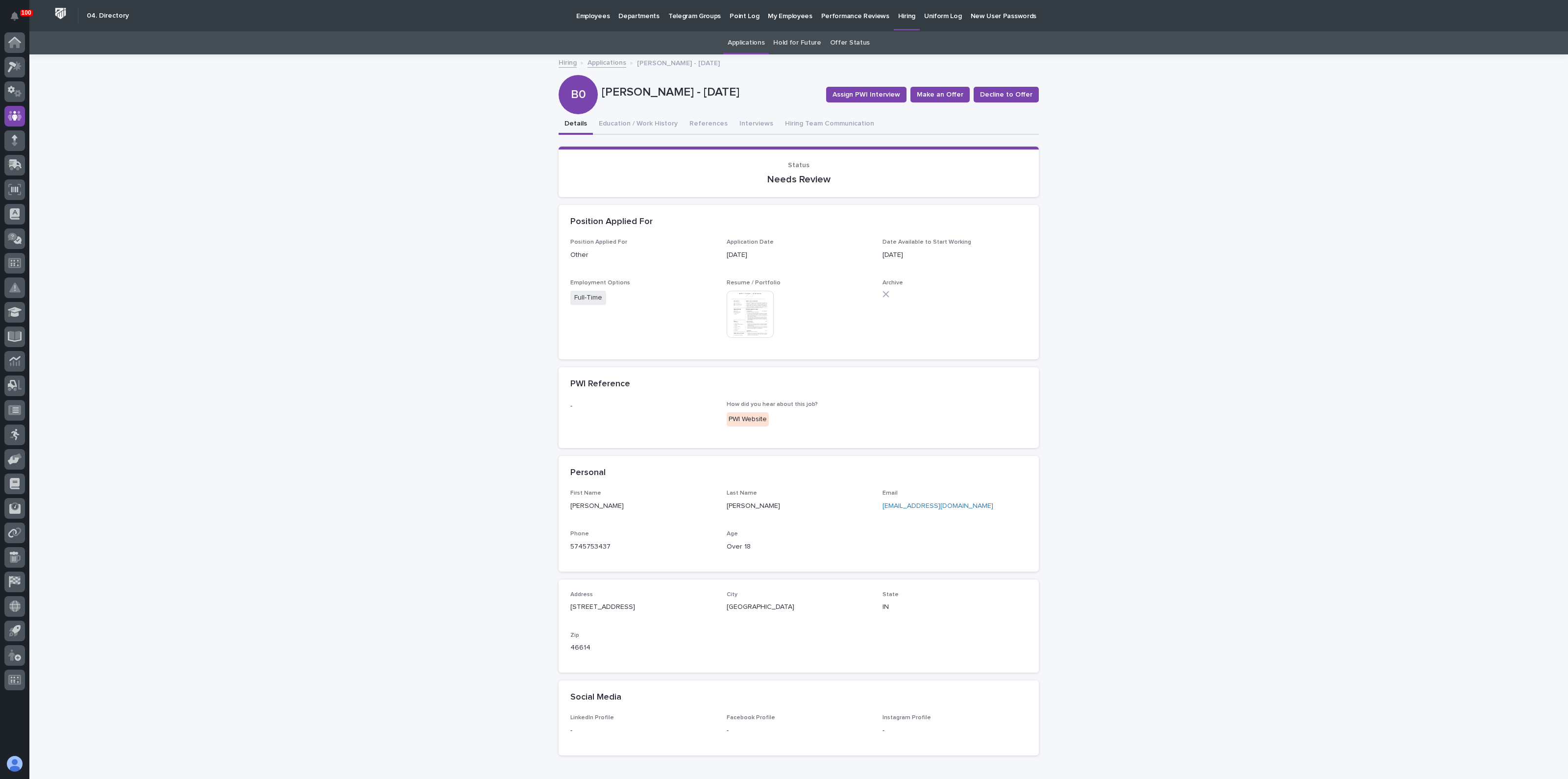
click at [755, 319] on img at bounding box center [750, 314] width 47 height 47
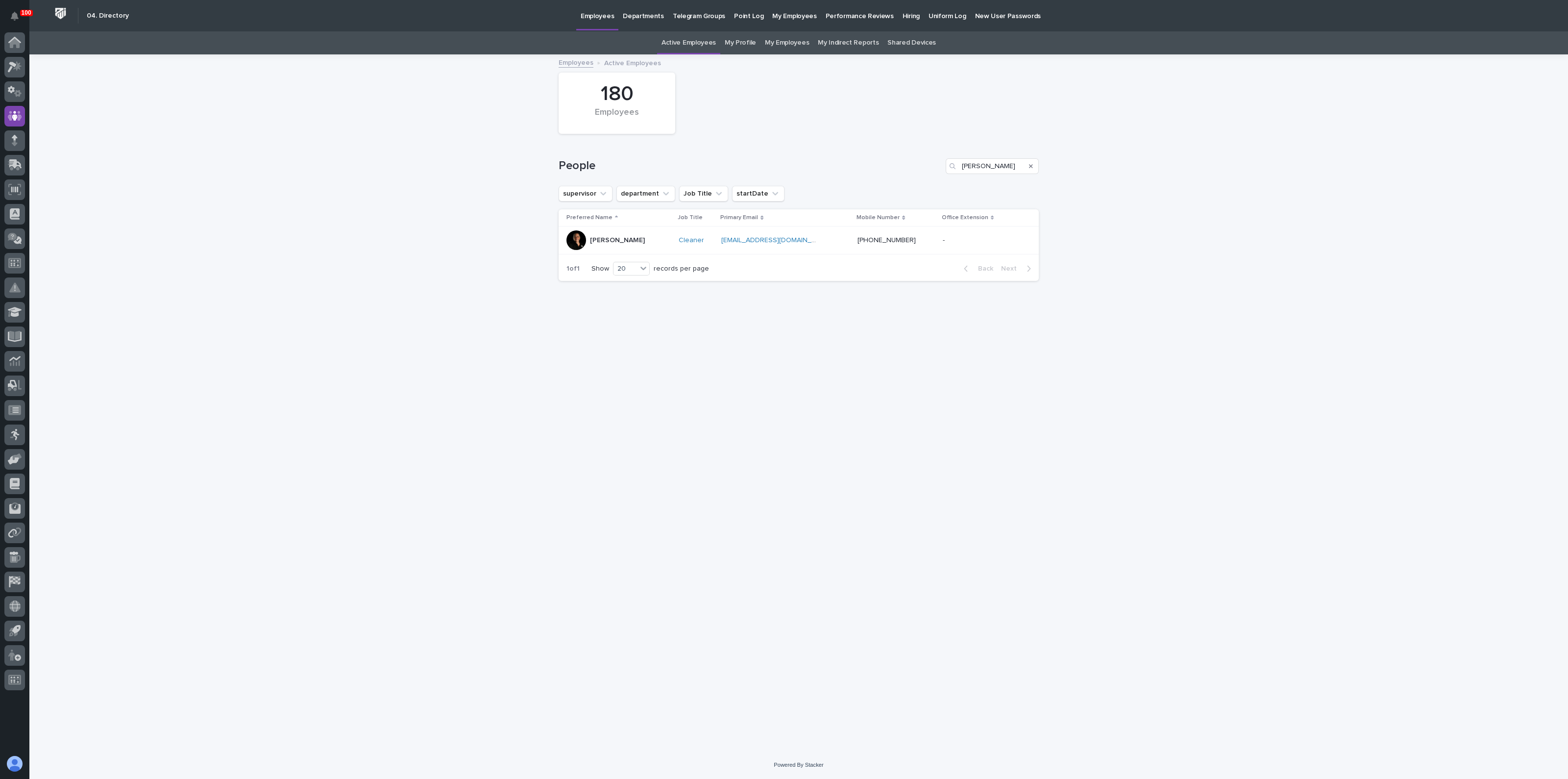
click at [518, 341] on div "Loading... Saving… Loading... Saving… 180 Employees People [PERSON_NAME] superv…" at bounding box center [799, 403] width 1539 height 696
drag, startPoint x: 474, startPoint y: 315, endPoint x: 466, endPoint y: 317, distance: 8.2
click at [993, 169] on input "[PERSON_NAME]" at bounding box center [992, 166] width 93 height 16
click at [1030, 164] on icon "Search" at bounding box center [1031, 166] width 4 height 4
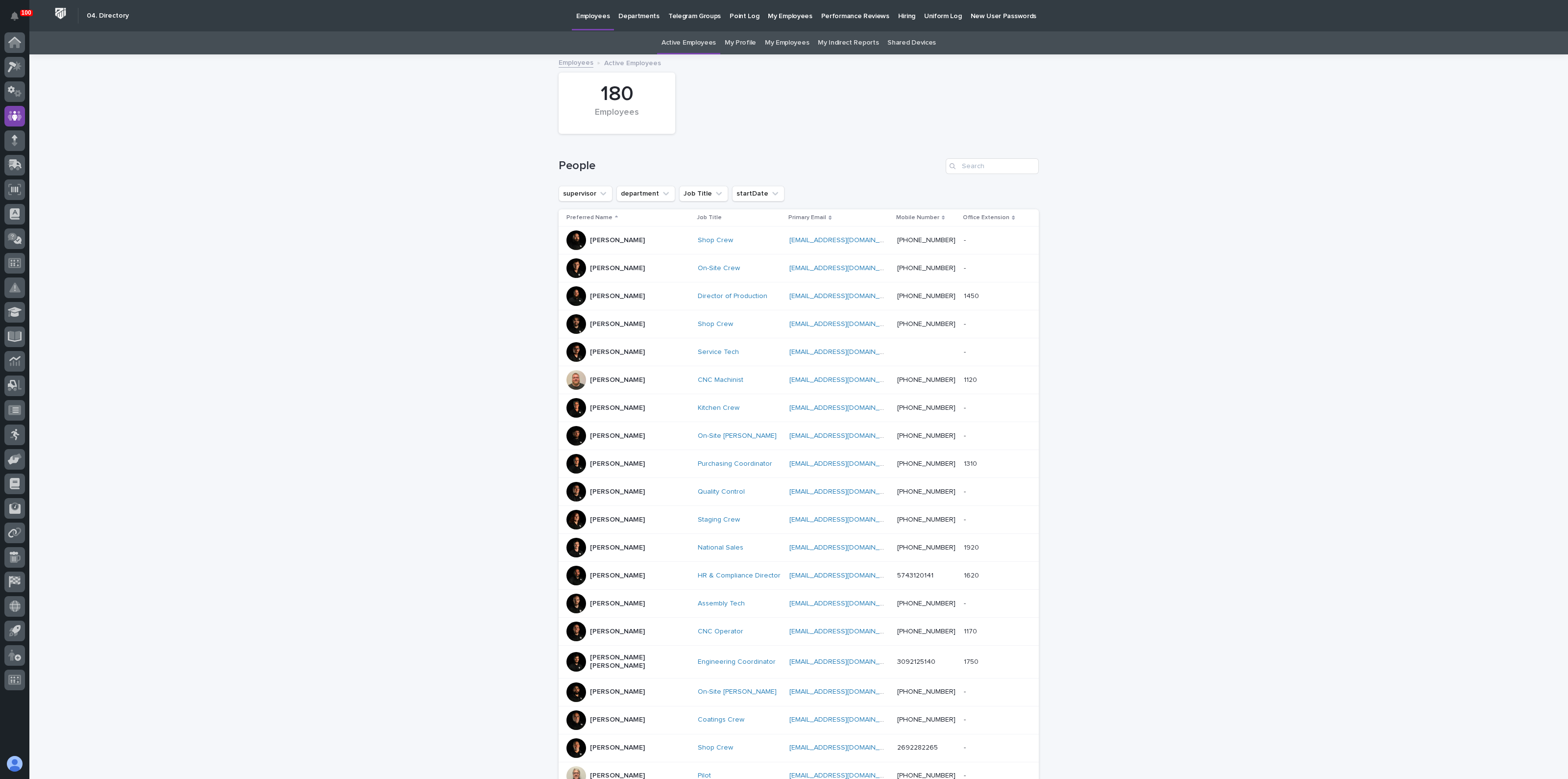
click at [963, 150] on div "People" at bounding box center [799, 162] width 480 height 47
click at [980, 162] on input "Search" at bounding box center [992, 166] width 93 height 16
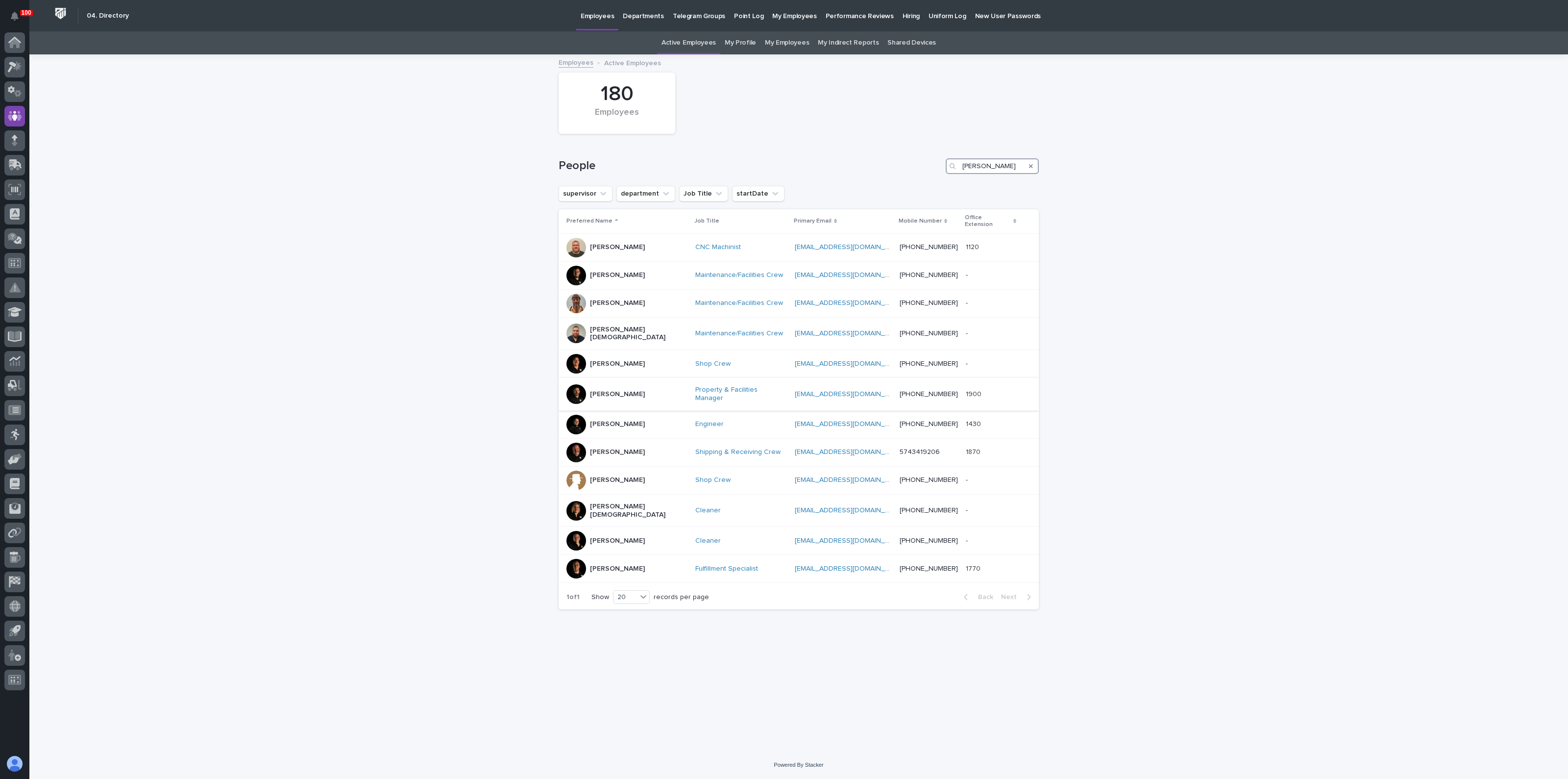
type input "[PERSON_NAME]"
click at [612, 390] on p "[PERSON_NAME]" at bounding box center [617, 395] width 55 height 9
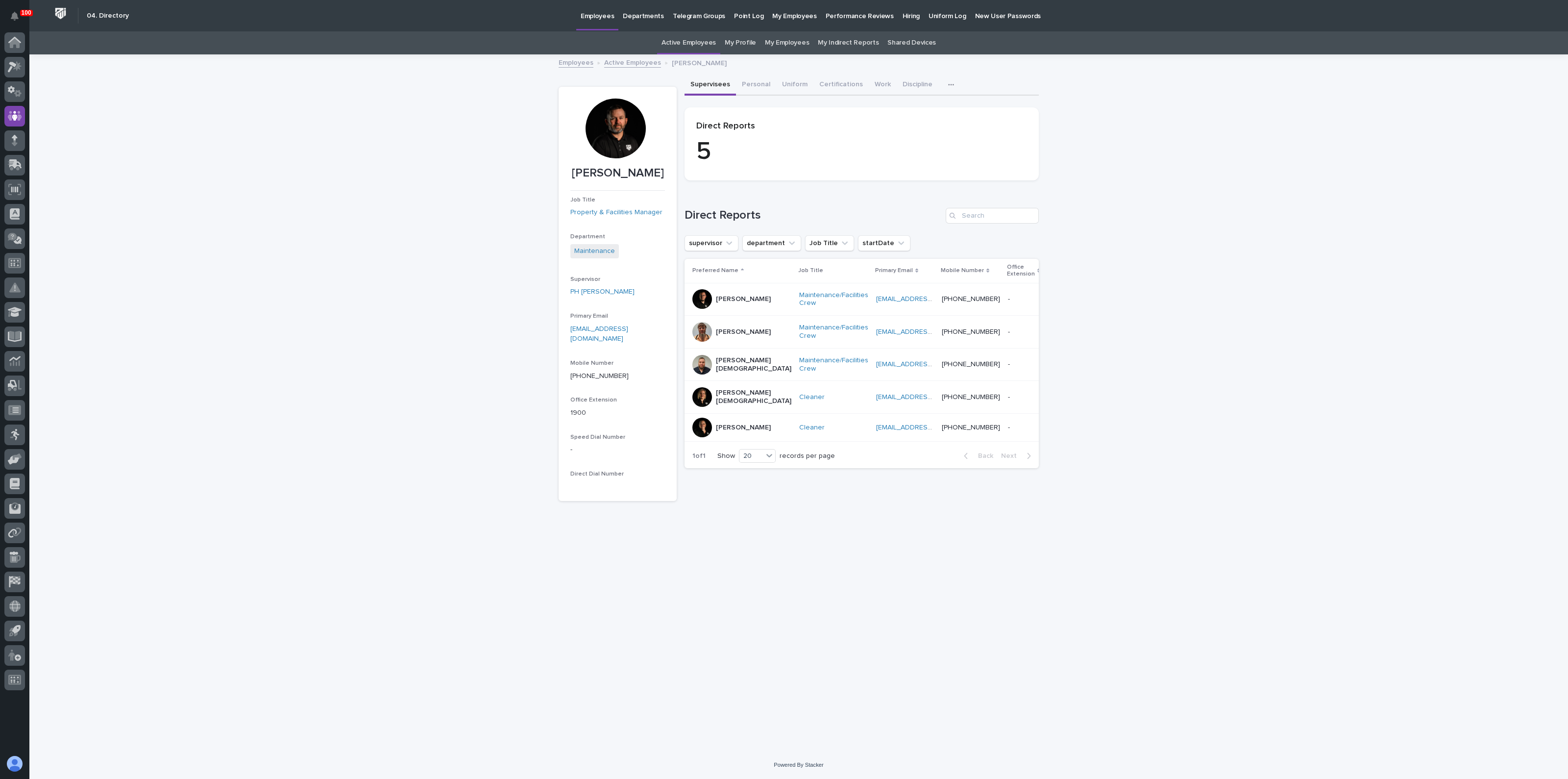
drag, startPoint x: 698, startPoint y: 143, endPoint x: 701, endPoint y: 138, distance: 5.8
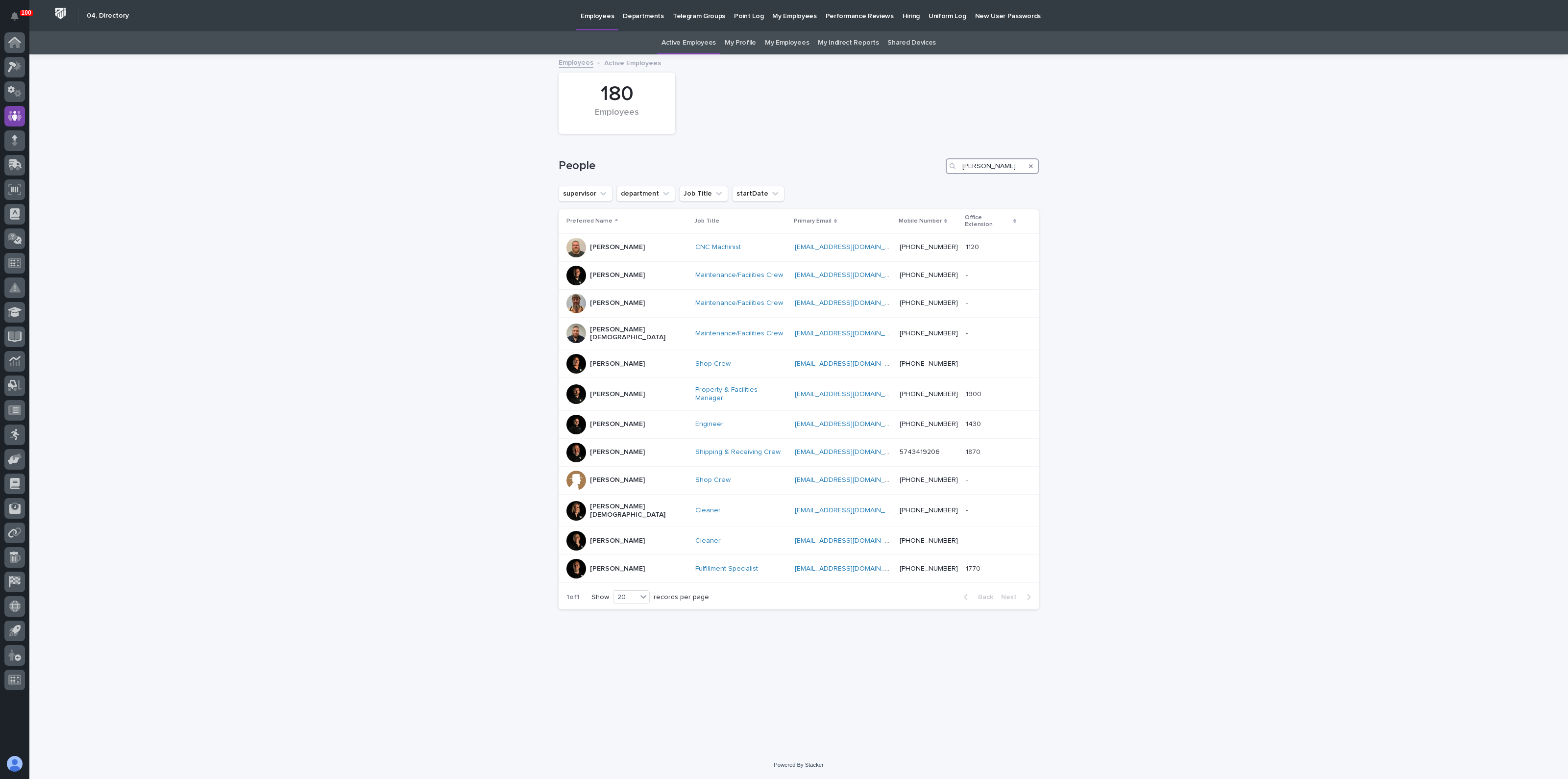
drag, startPoint x: 982, startPoint y: 163, endPoint x: 968, endPoint y: 167, distance: 14.6
click at [968, 167] on input "[PERSON_NAME]" at bounding box center [992, 166] width 93 height 16
type input "j"
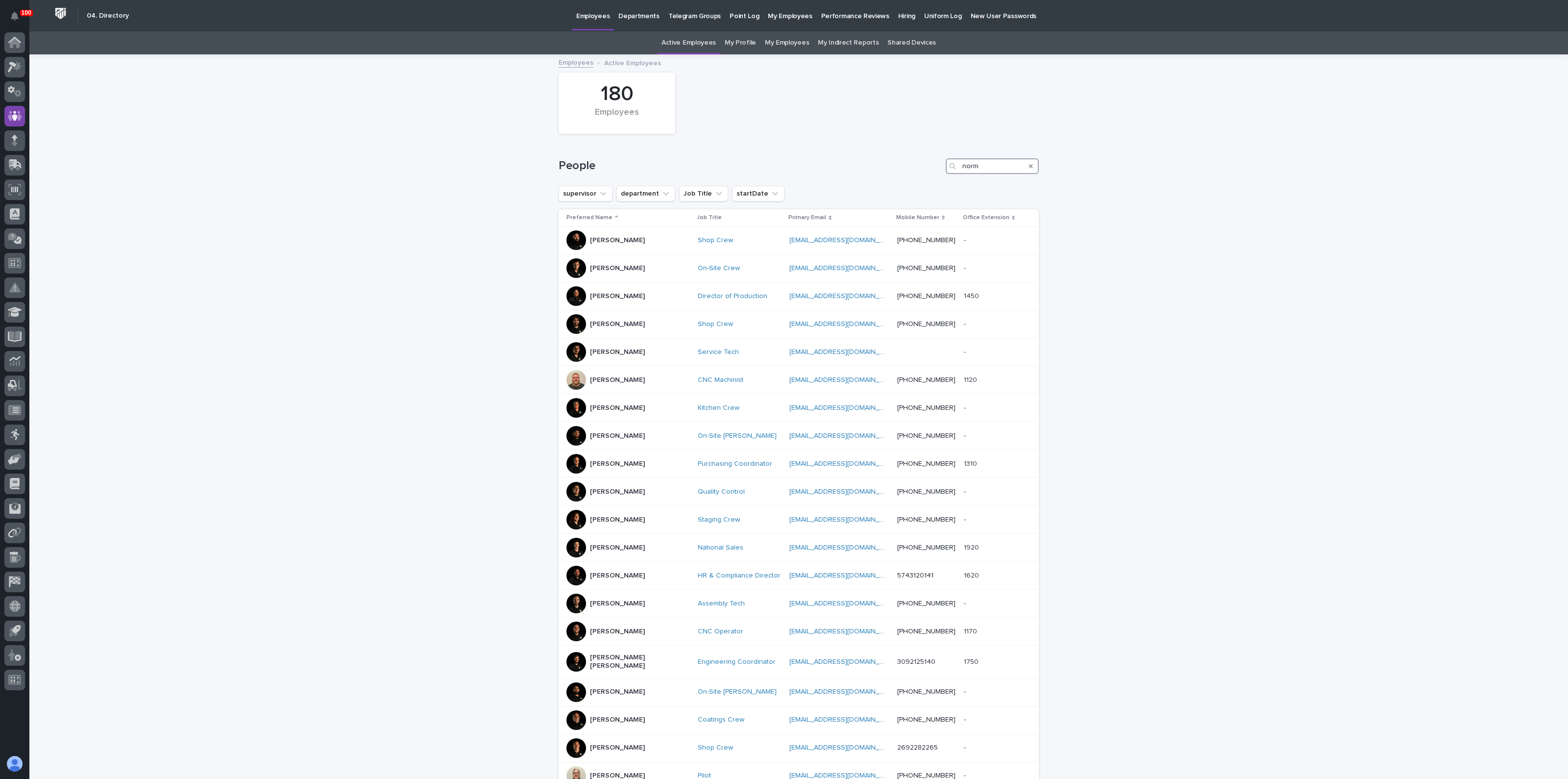
type input "norm"
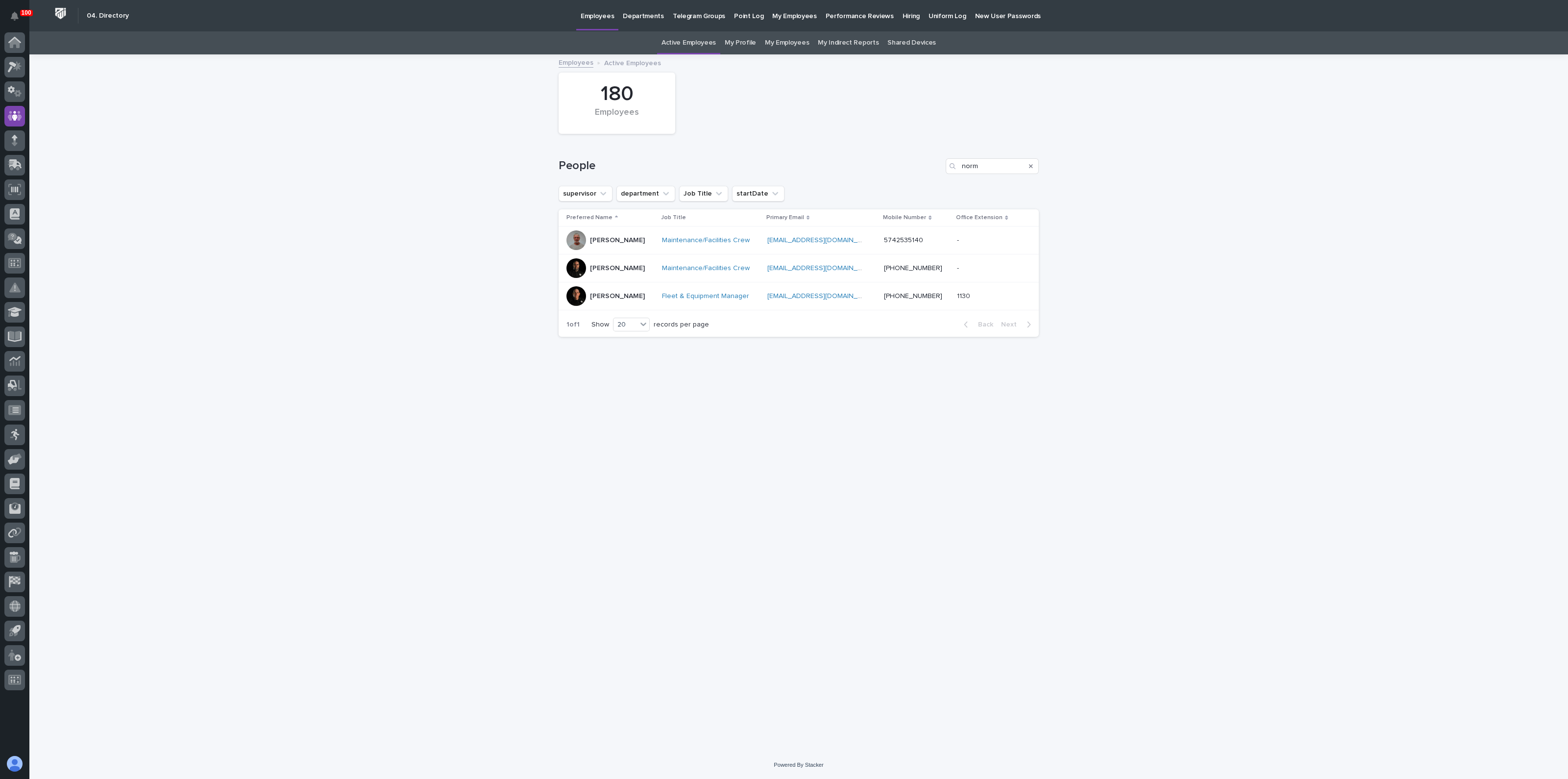
click at [607, 301] on div "[PERSON_NAME]" at bounding box center [617, 296] width 55 height 16
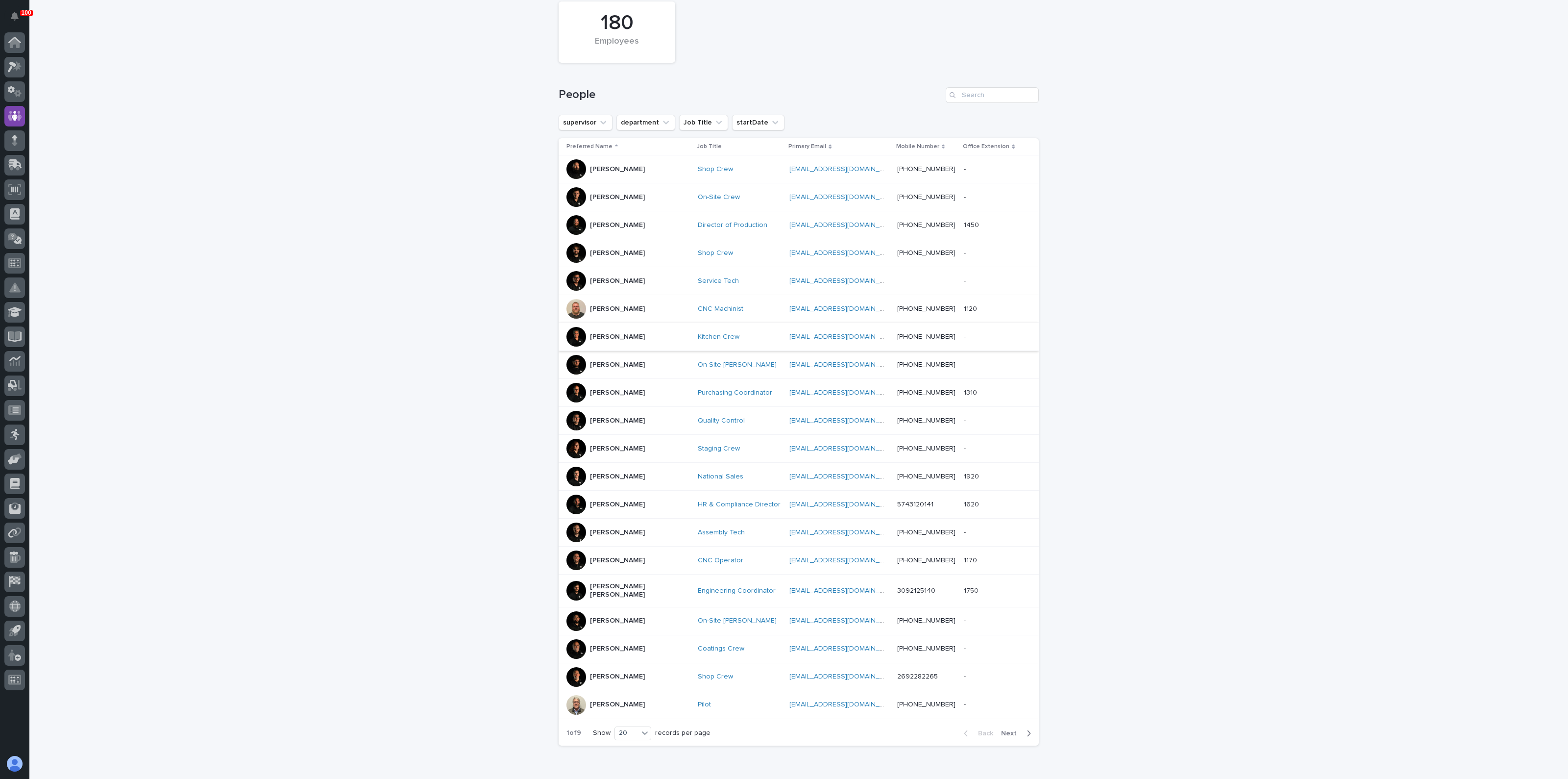
scroll to position [115, 0]
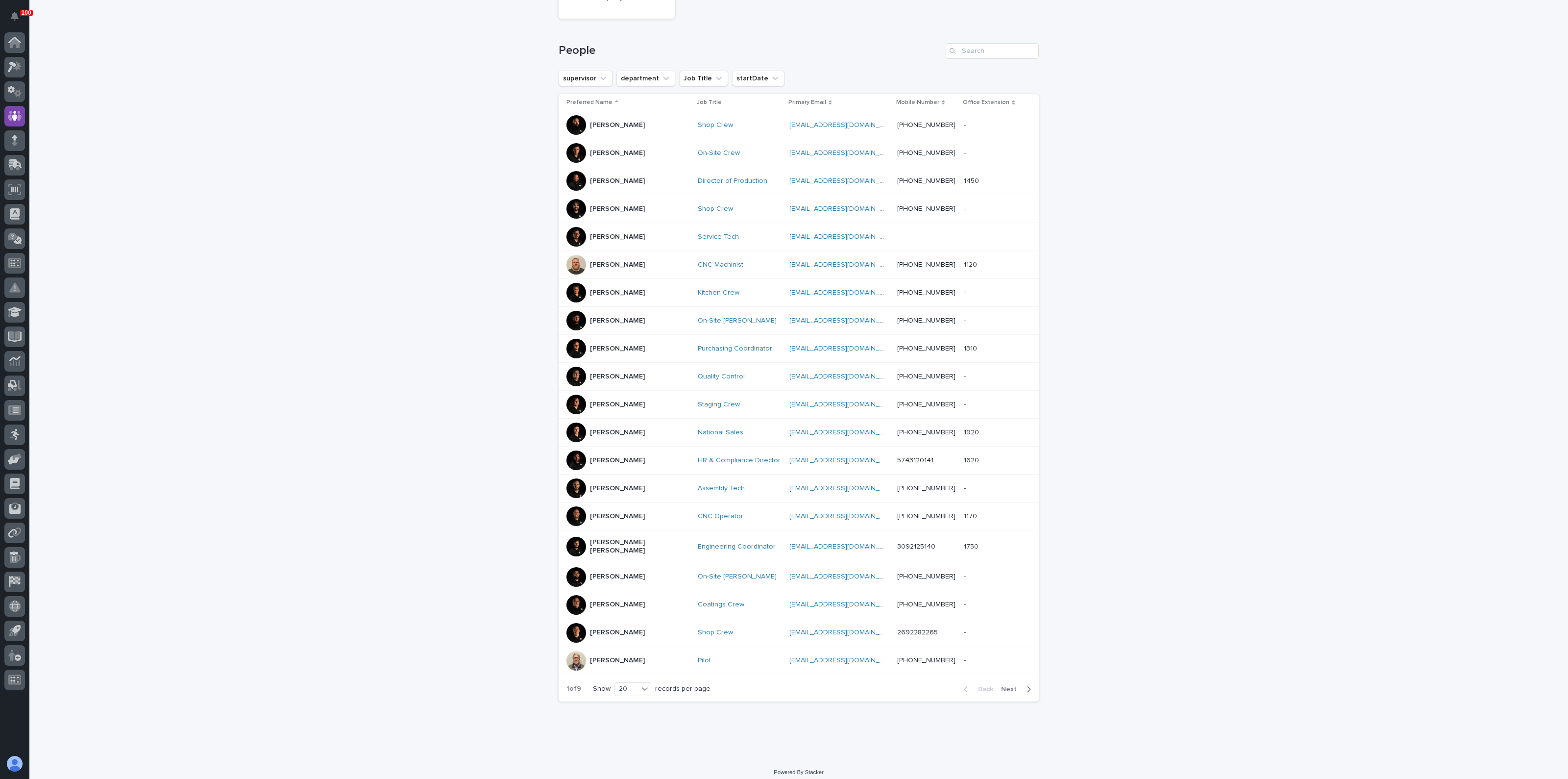
click at [1004, 686] on span "Next" at bounding box center [1012, 689] width 21 height 7
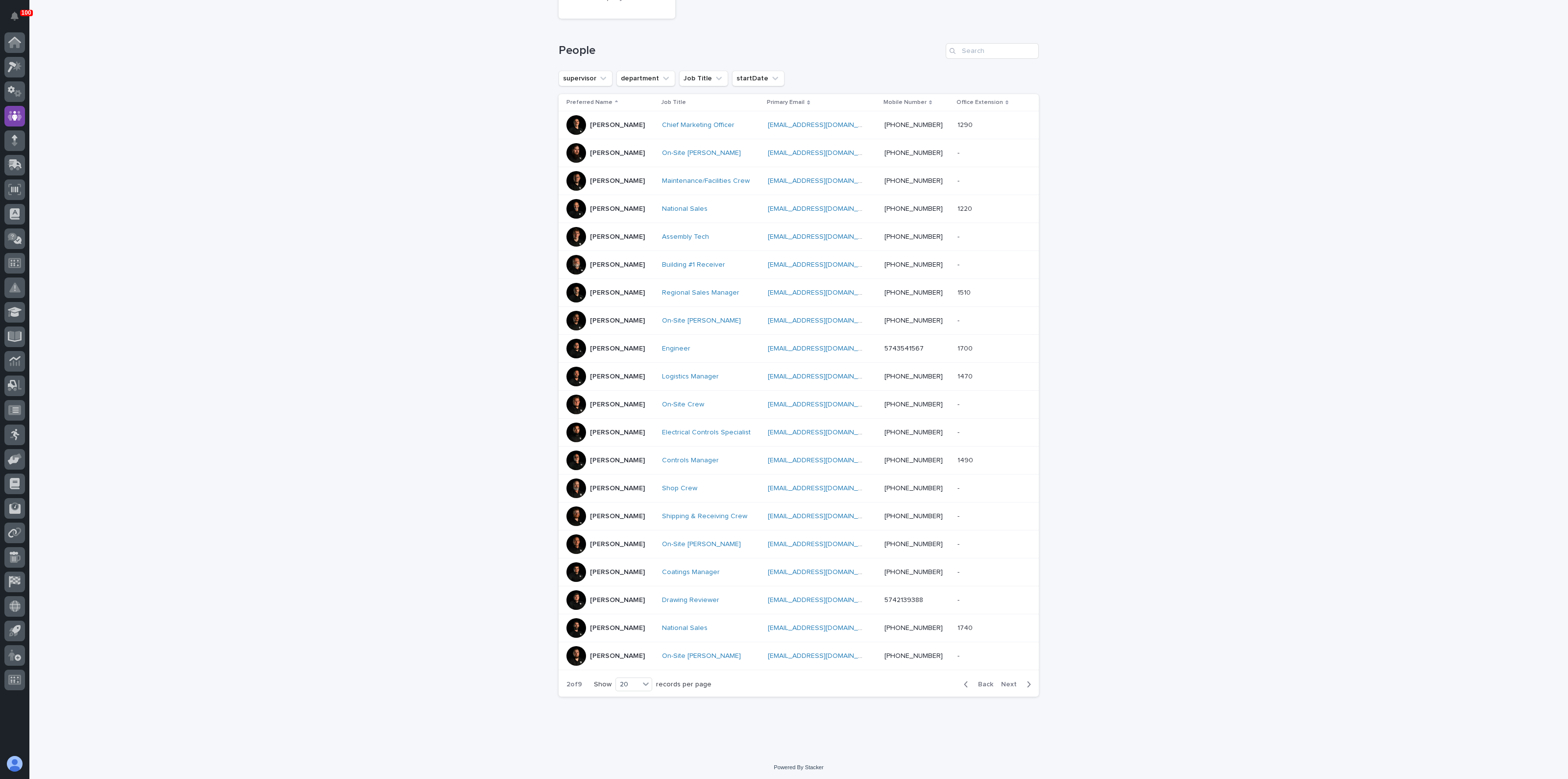
click at [1014, 681] on span "Next" at bounding box center [1012, 684] width 21 height 7
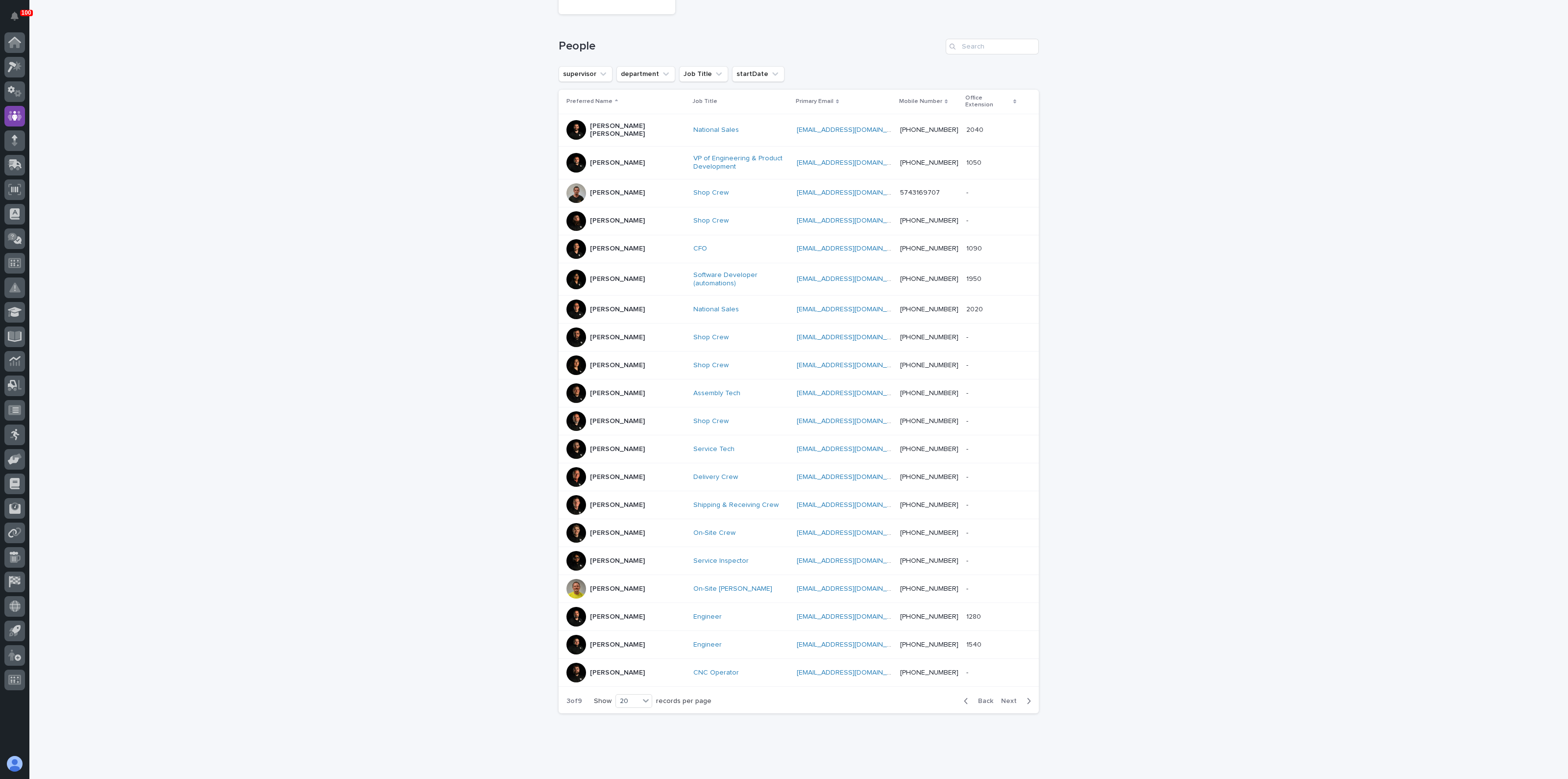
click at [1004, 689] on div "Back Next" at bounding box center [998, 701] width 83 height 24
click at [1008, 698] on span "Next" at bounding box center [1012, 701] width 21 height 7
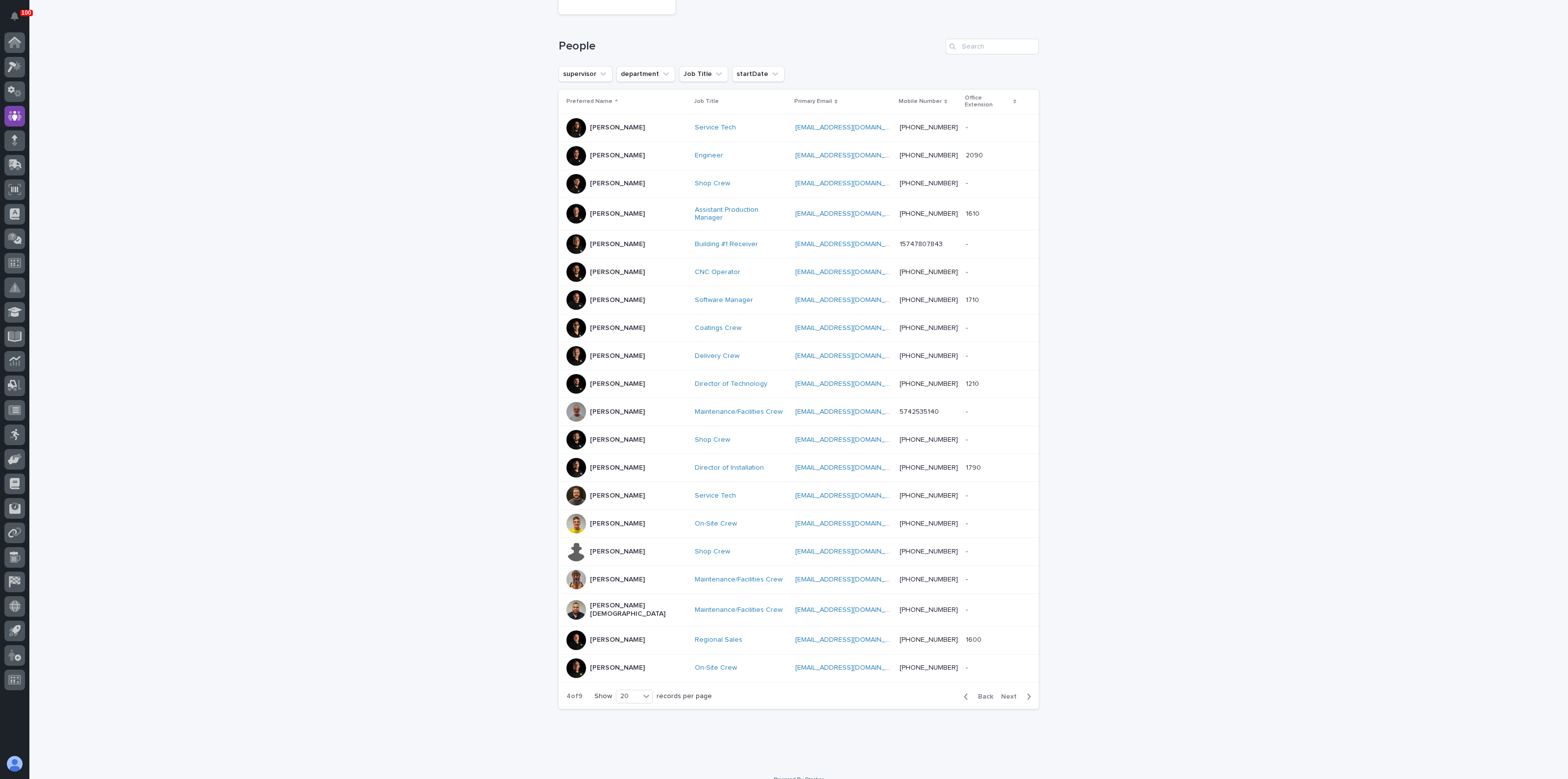
scroll to position [115, 0]
click at [1003, 698] on span "Next" at bounding box center [1012, 701] width 21 height 7
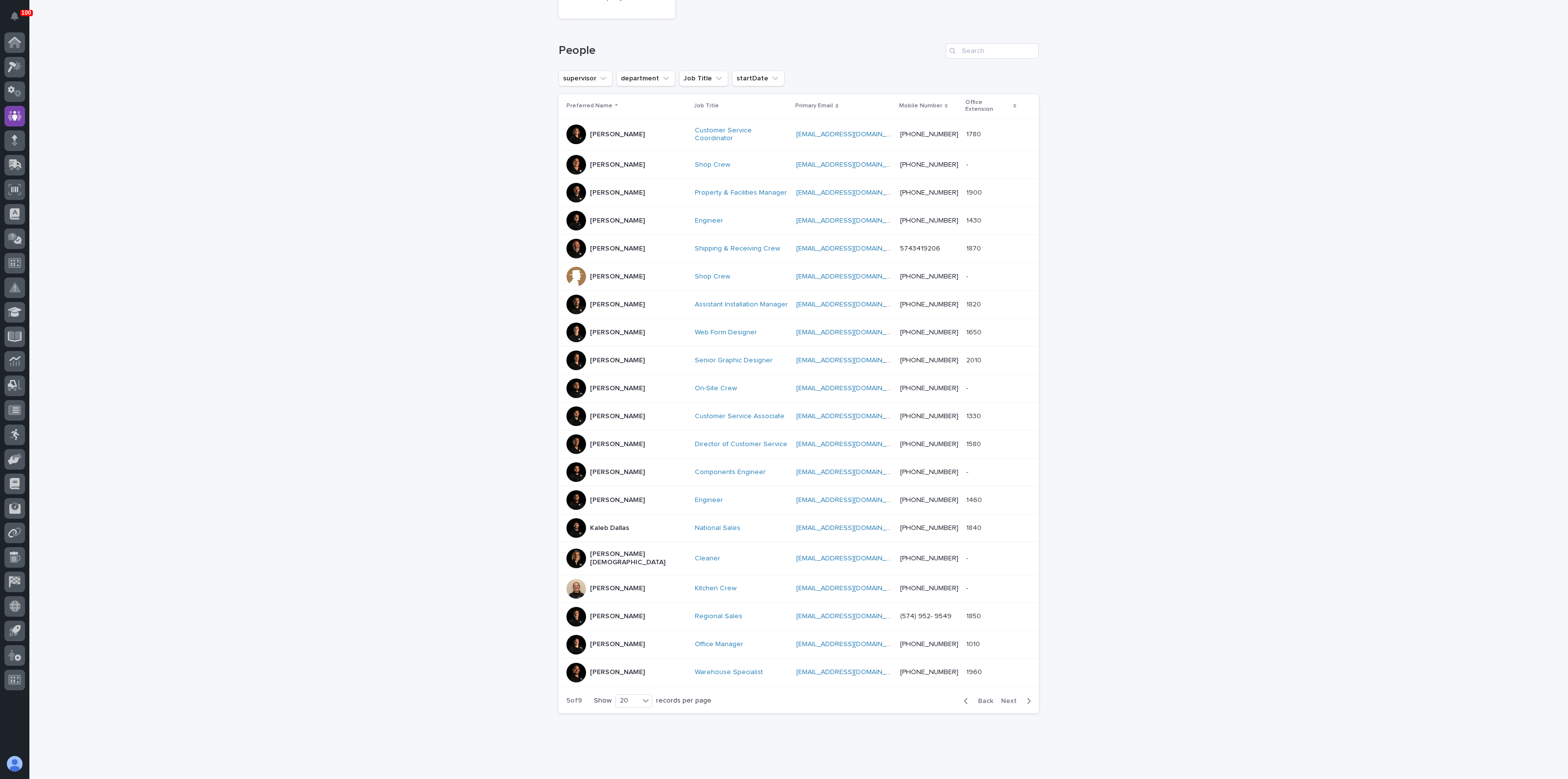
click at [1009, 698] on span "Next" at bounding box center [1012, 701] width 21 height 7
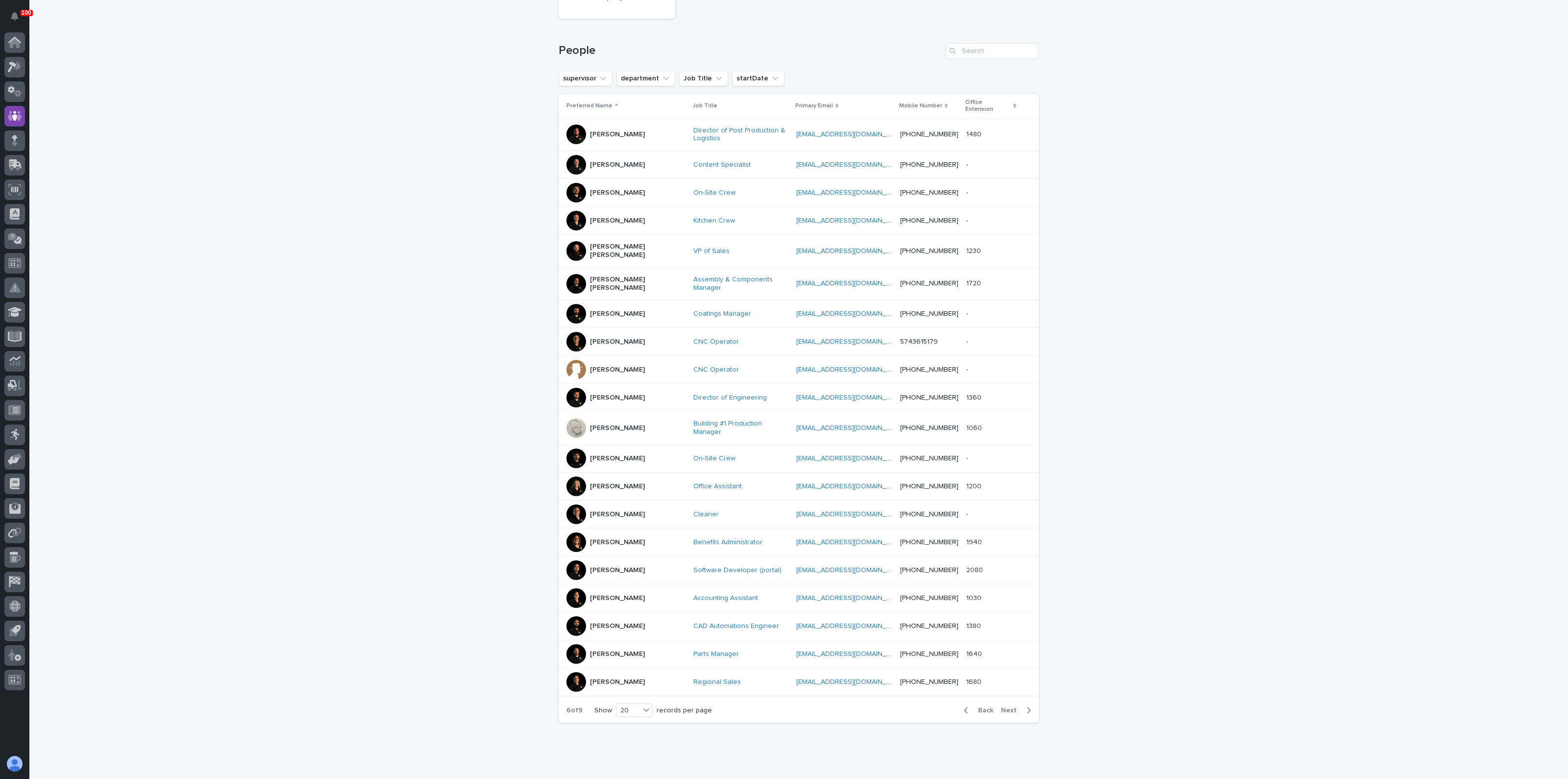
scroll to position [119, 0]
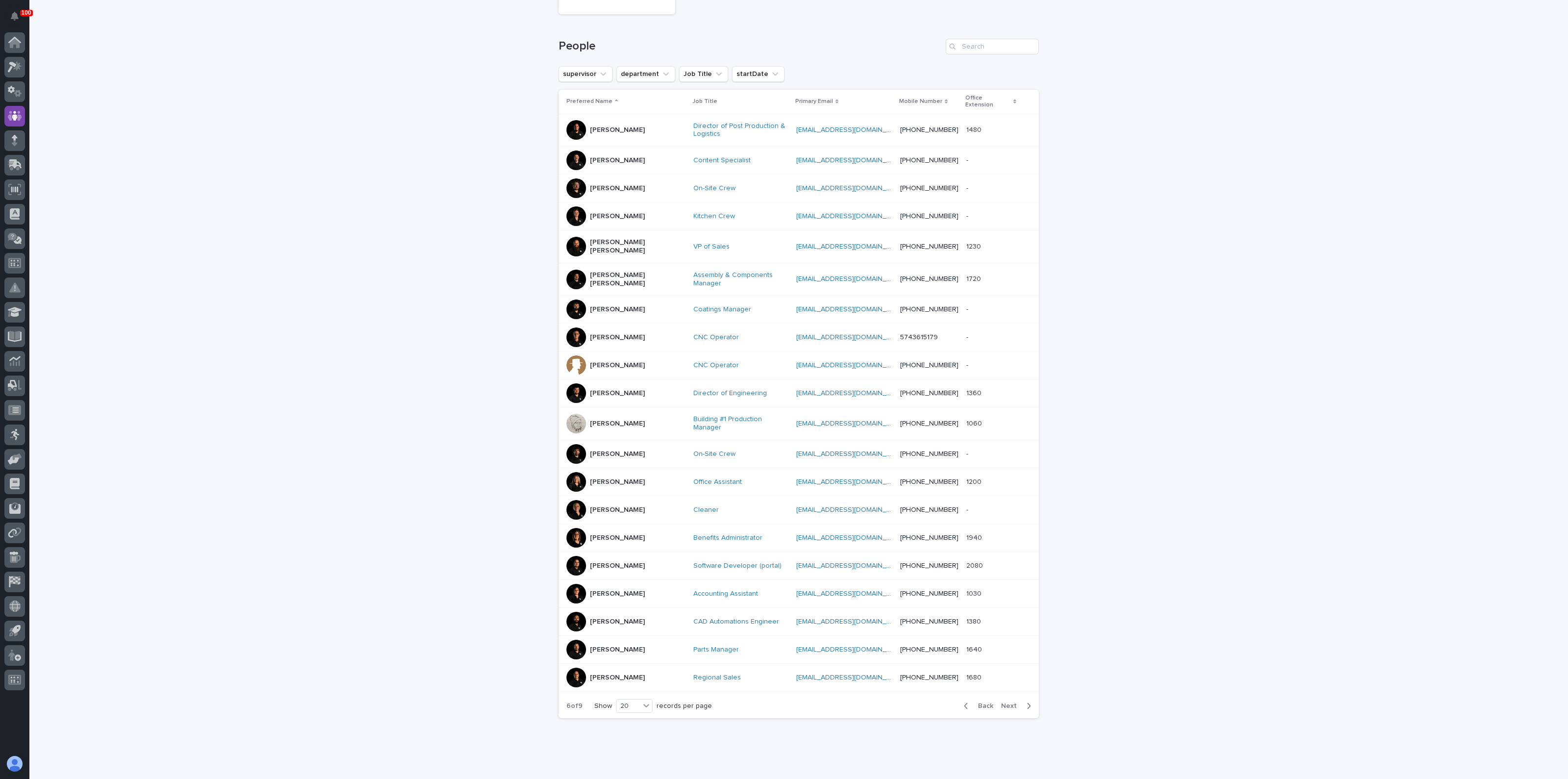
click at [1004, 703] on span "Next" at bounding box center [1012, 706] width 21 height 7
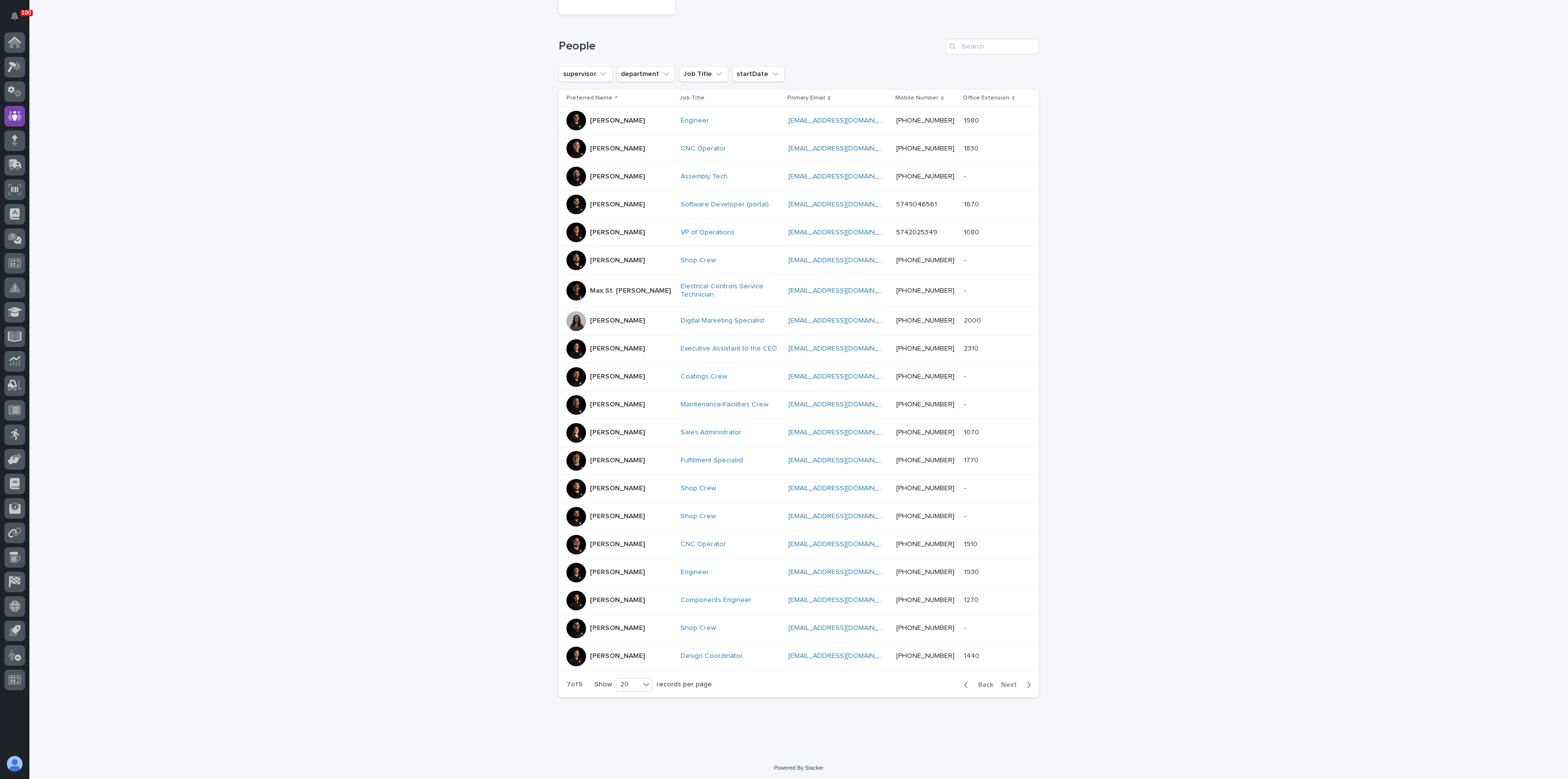
scroll to position [117, 0]
click at [983, 687] on span "Back" at bounding box center [982, 687] width 21 height 7
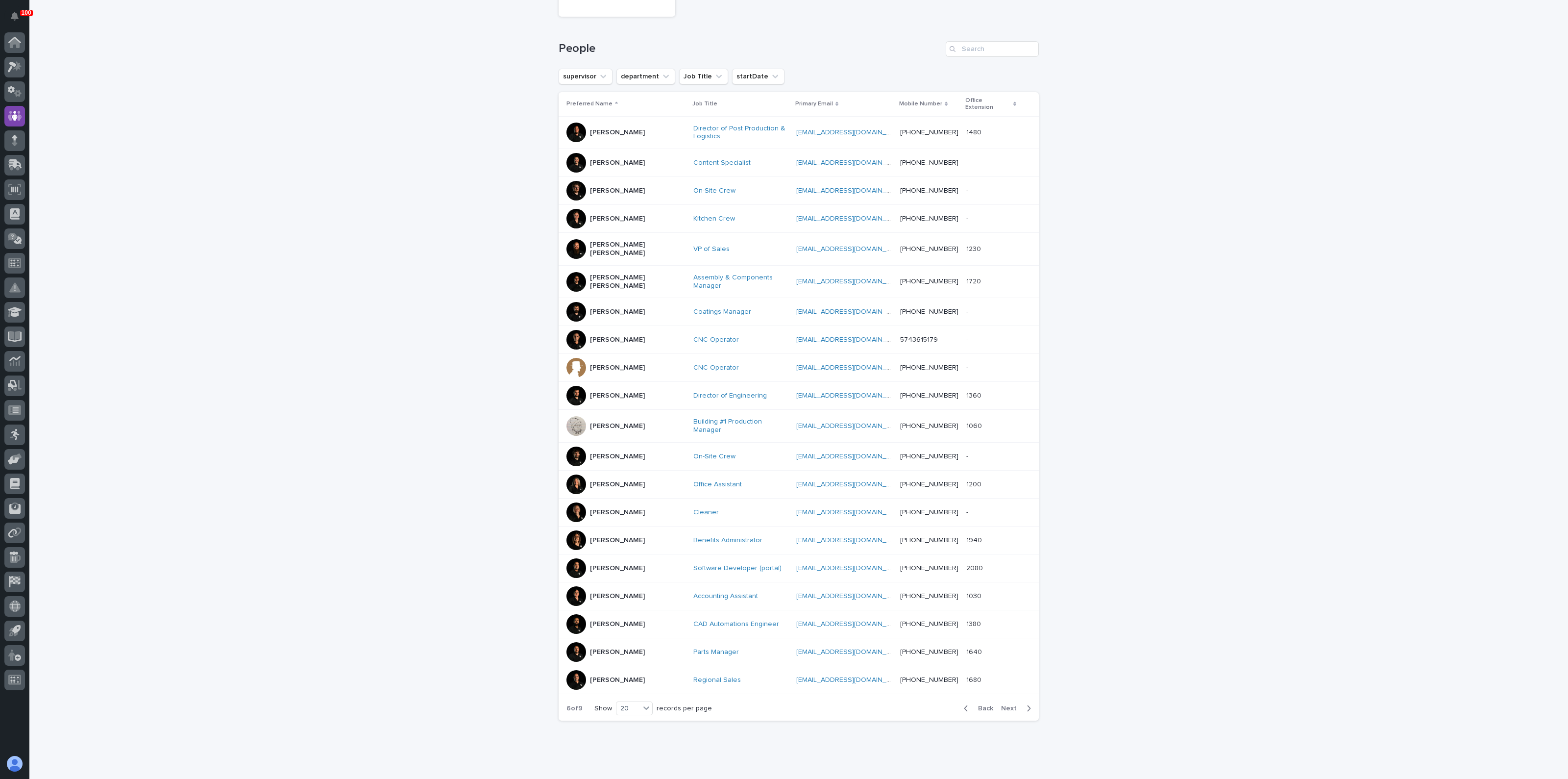
scroll to position [119, 0]
click at [1009, 703] on span "Next" at bounding box center [1012, 706] width 21 height 7
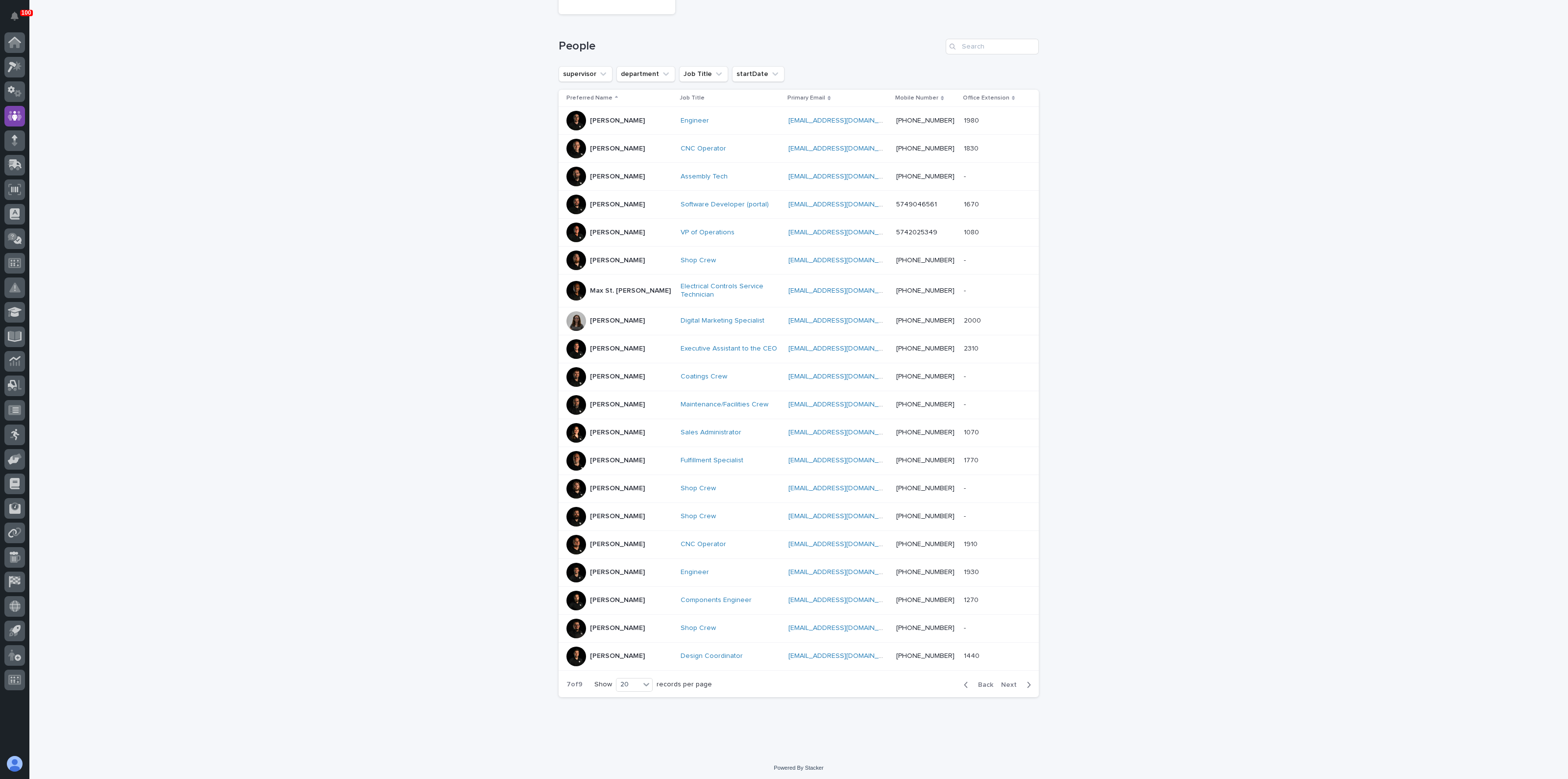
scroll to position [117, 0]
click at [1009, 685] on span "Next" at bounding box center [1012, 687] width 21 height 7
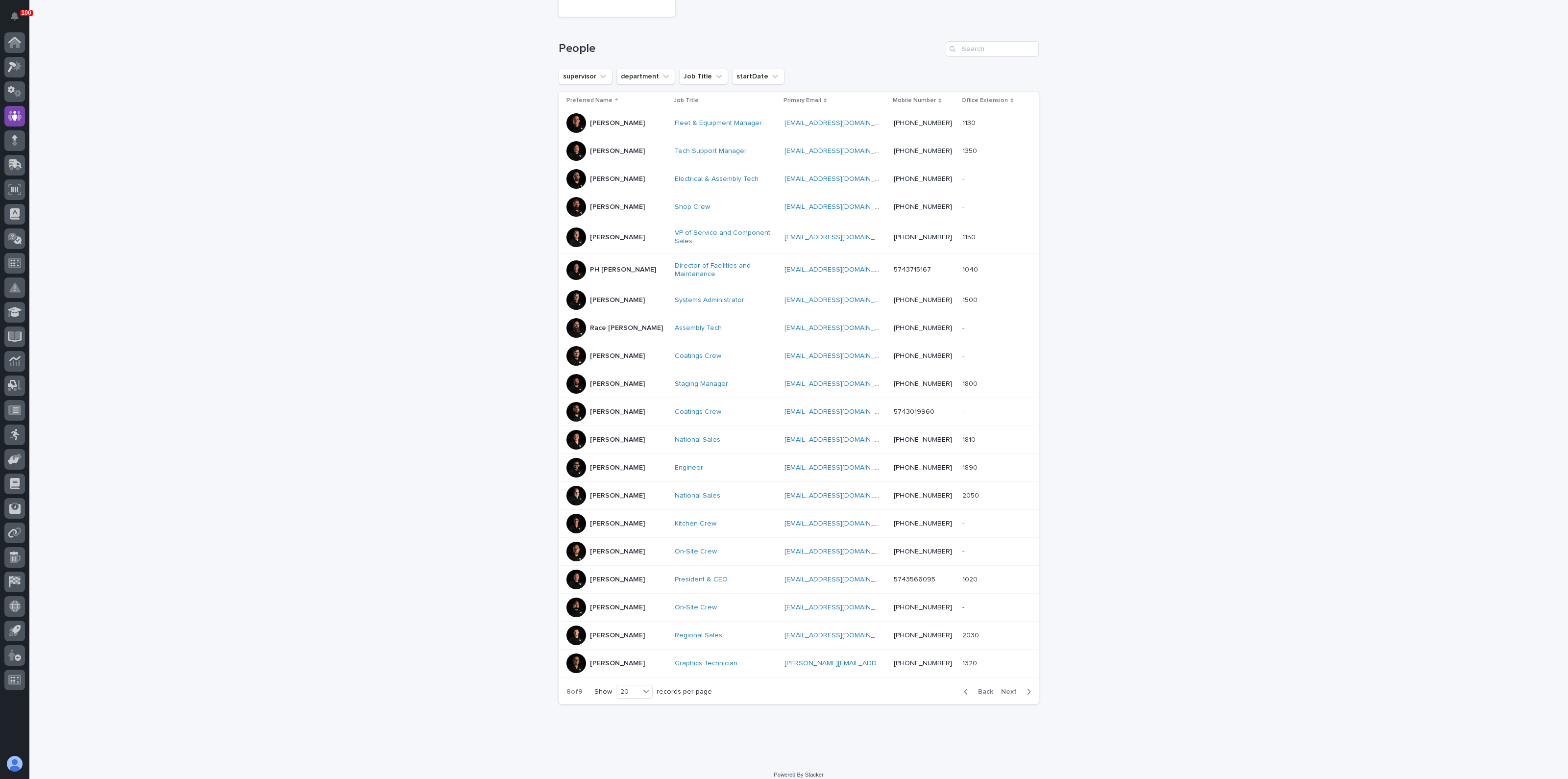
scroll to position [119, 0]
click at [1009, 686] on span "Next" at bounding box center [1012, 689] width 21 height 7
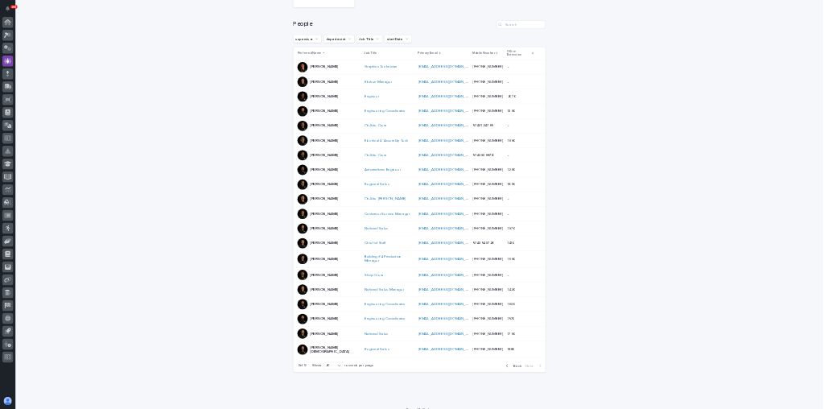
scroll to position [189, 0]
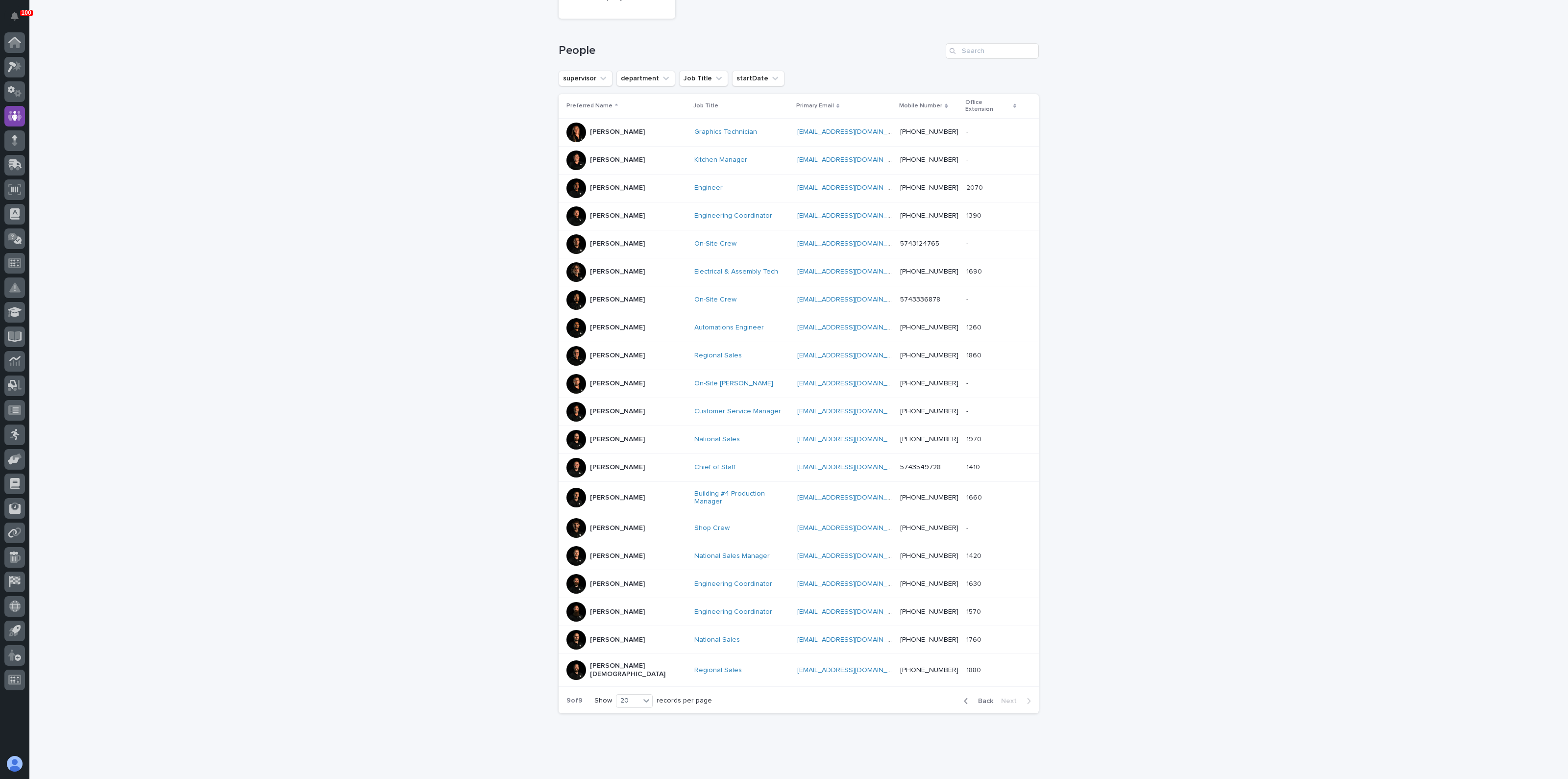
click at [569, 234] on div at bounding box center [576, 244] width 19 height 19
